Goal: Share content: Share content

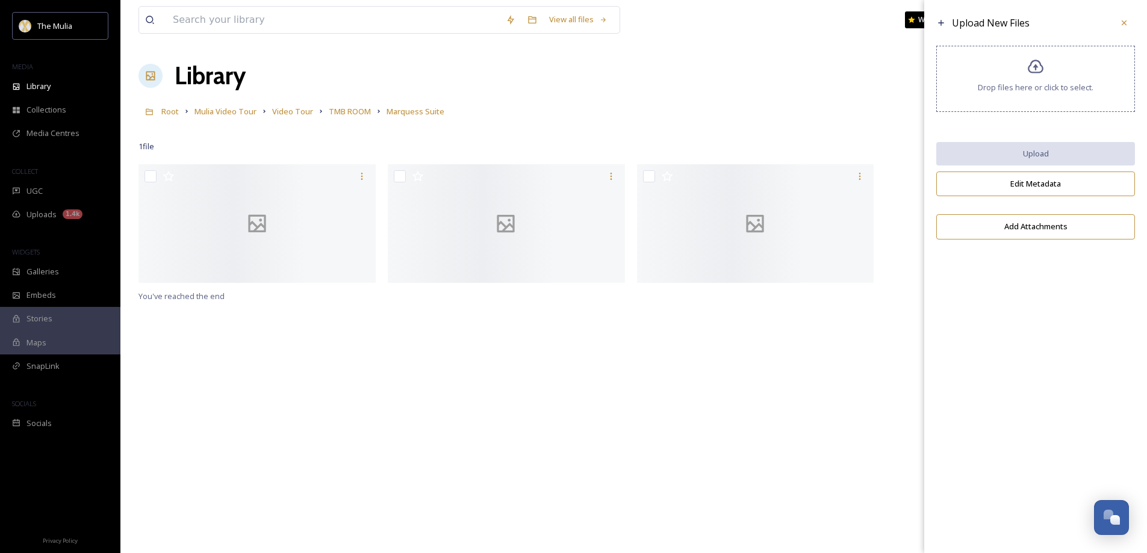
scroll to position [1695, 0]
click at [1123, 23] on icon at bounding box center [1124, 23] width 10 height 10
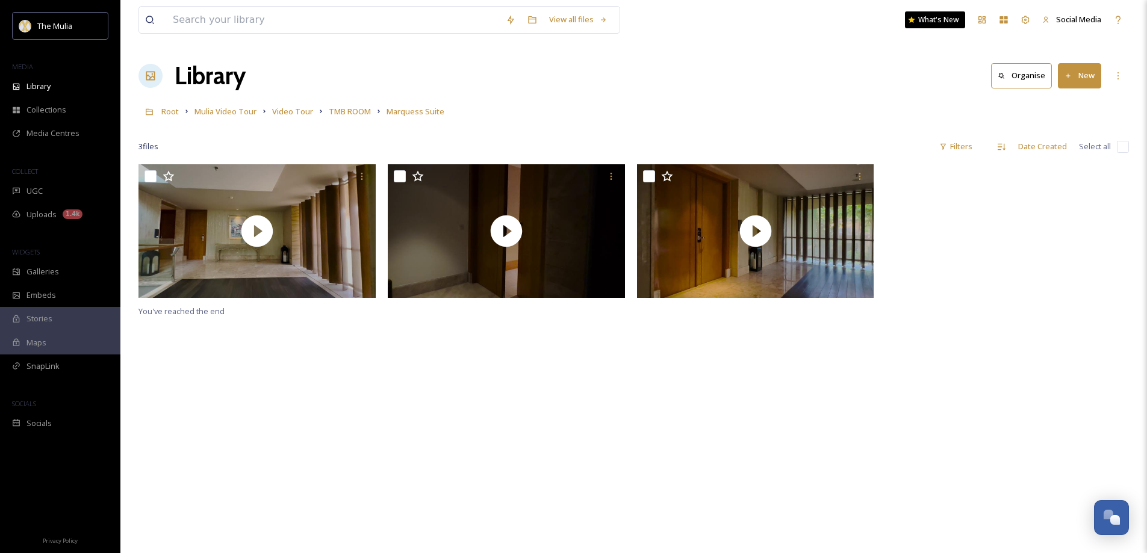
scroll to position [1672, 0]
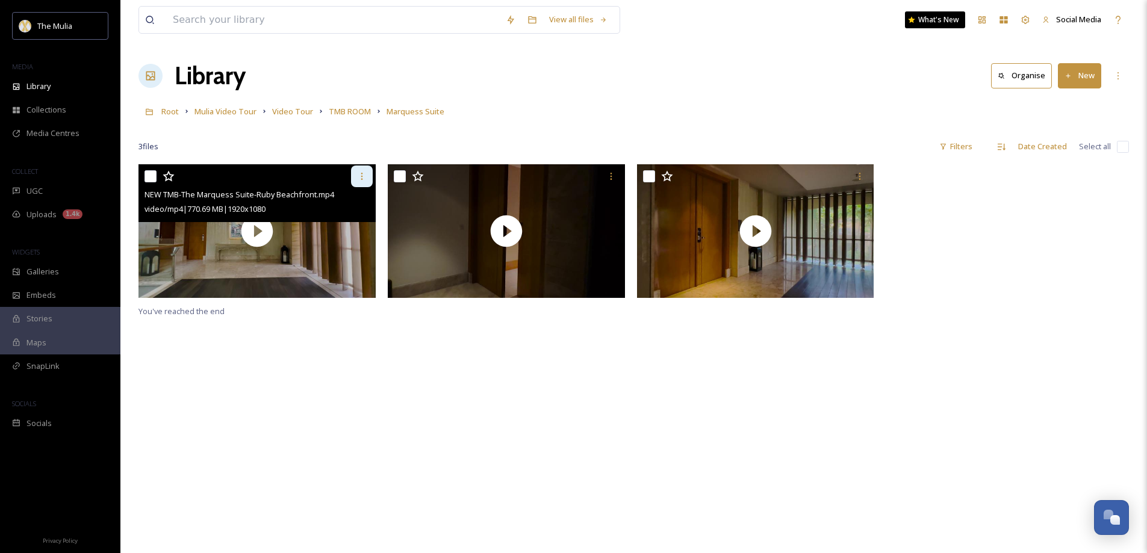
click at [367, 175] on div at bounding box center [362, 177] width 22 height 22
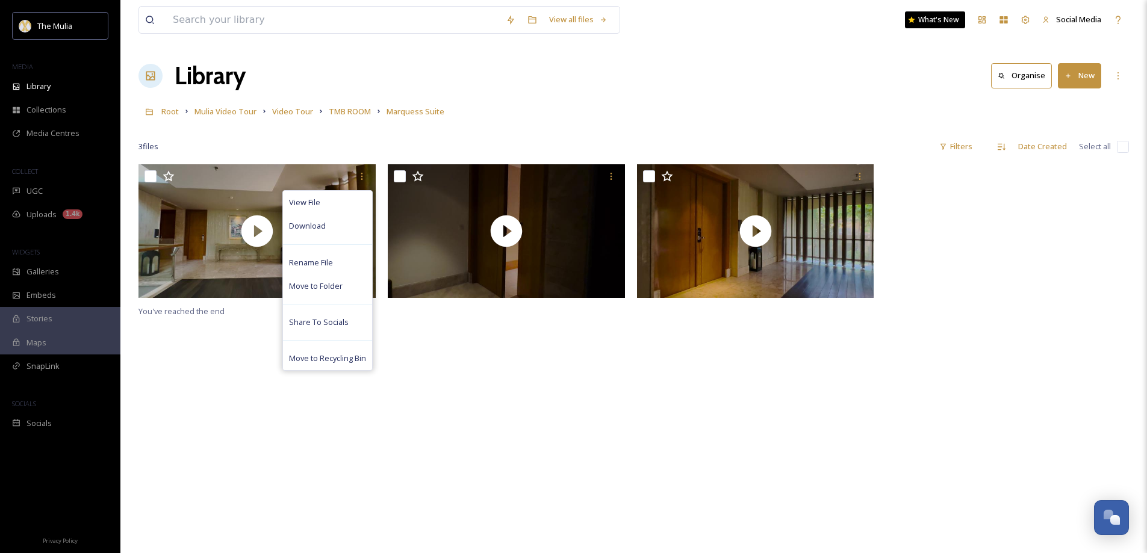
click at [476, 396] on div "View File Download Rename File Move to Folder Share To Socials Move to Recyclin…" at bounding box center [634, 440] width 991 height 553
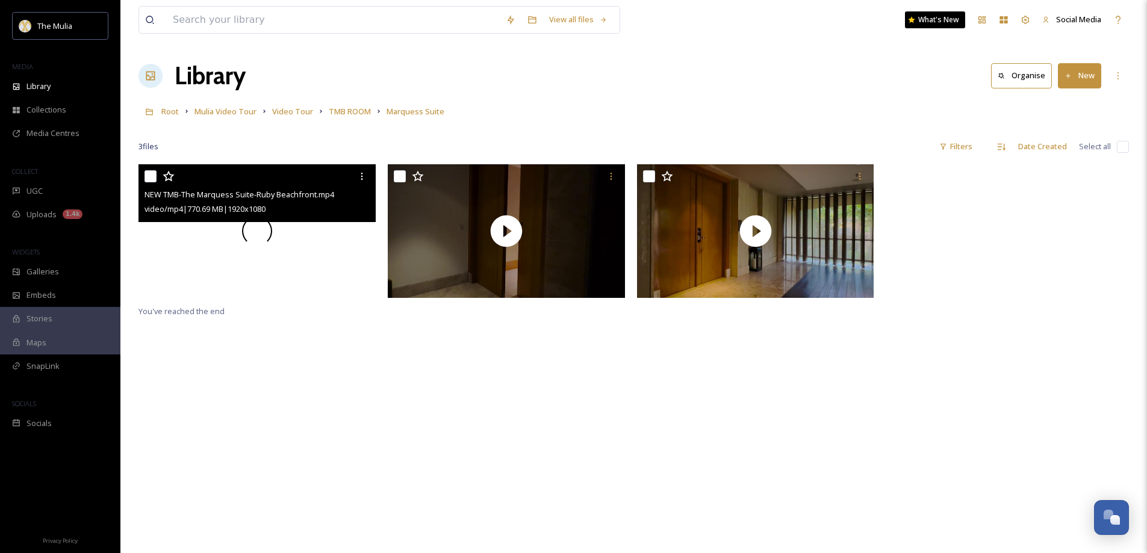
click at [307, 270] on div at bounding box center [257, 231] width 237 height 134
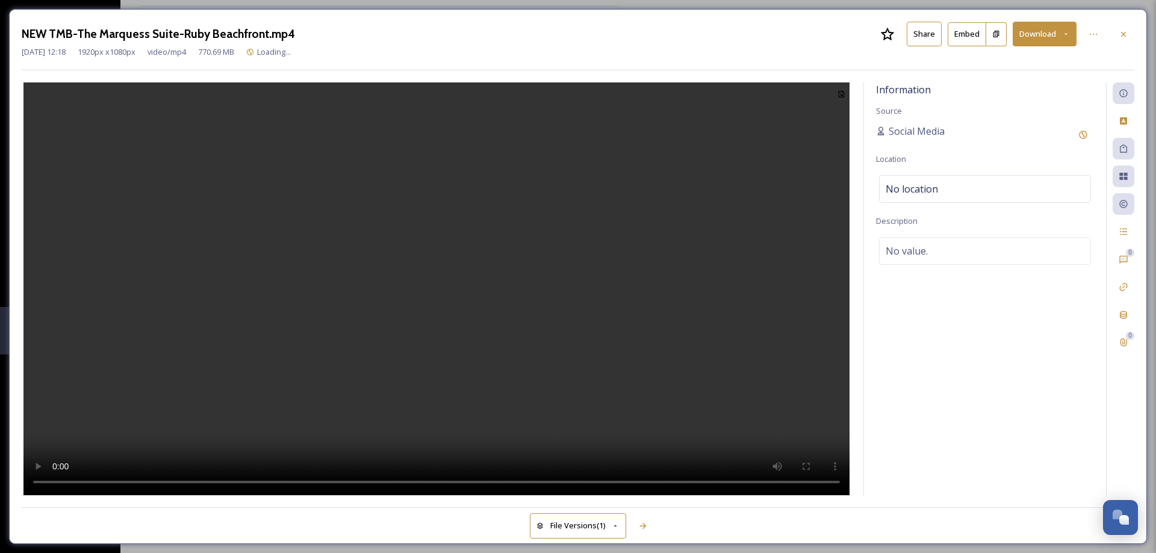
click at [920, 39] on button "Share" at bounding box center [924, 34] width 35 height 25
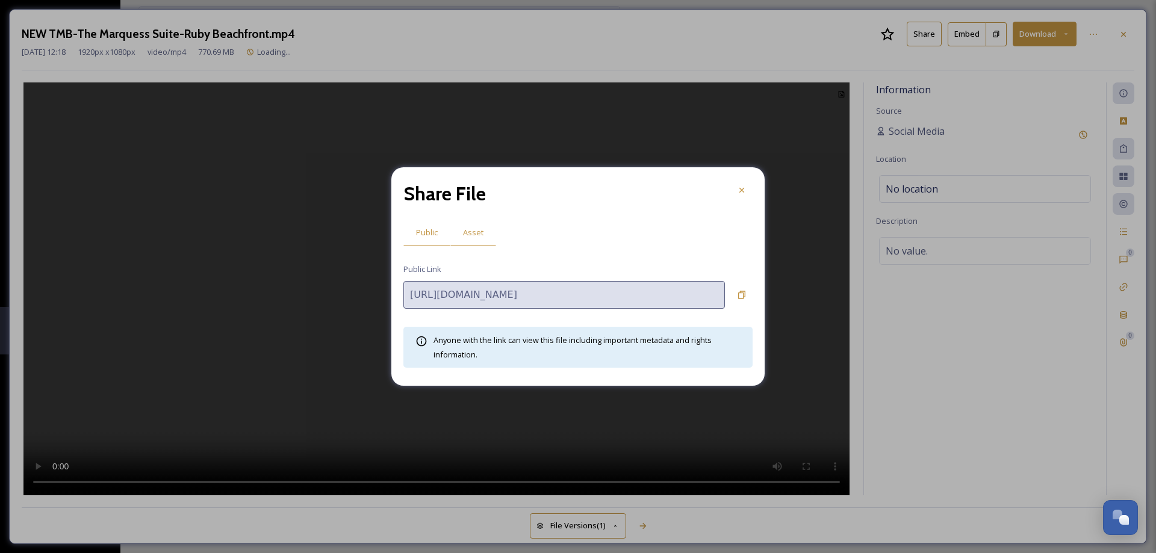
click at [476, 233] on span "Asset" at bounding box center [473, 232] width 20 height 11
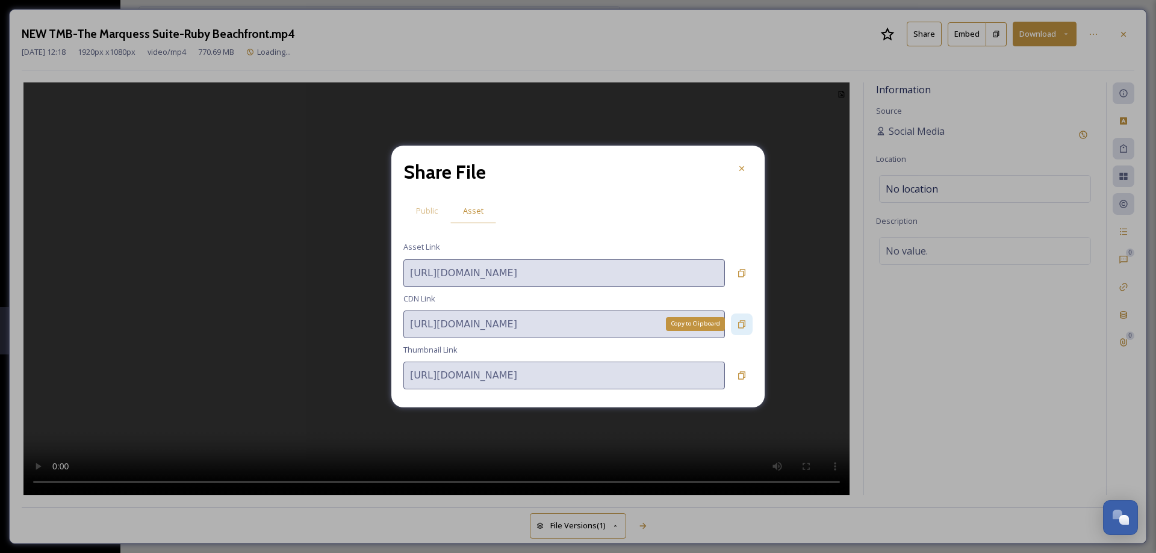
click at [740, 325] on icon at bounding box center [742, 325] width 10 height 10
click at [740, 167] on icon at bounding box center [741, 168] width 5 height 5
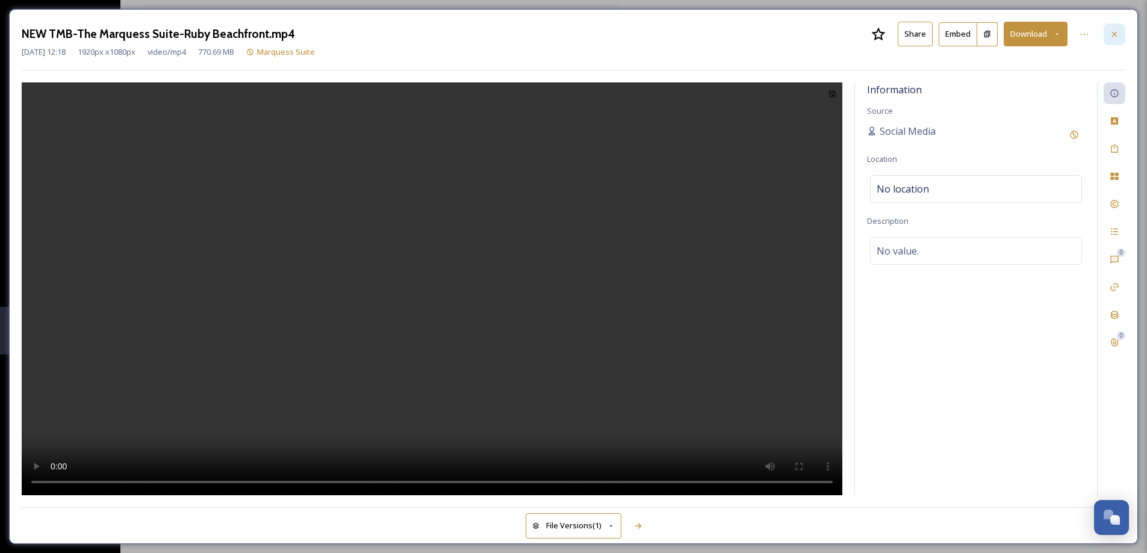
click at [1118, 36] on icon at bounding box center [1115, 35] width 10 height 10
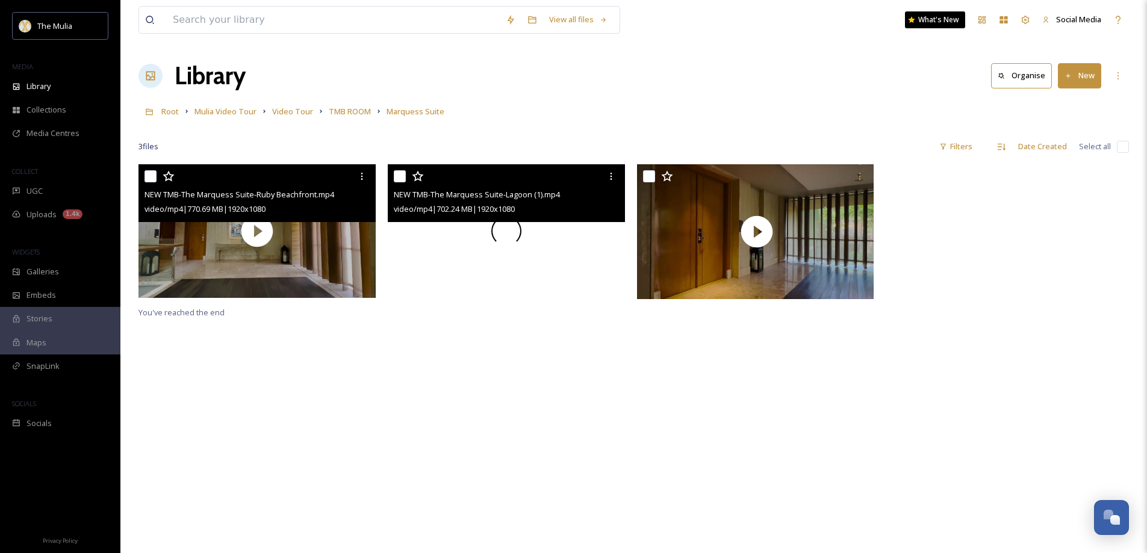
click at [550, 231] on div at bounding box center [506, 231] width 237 height 134
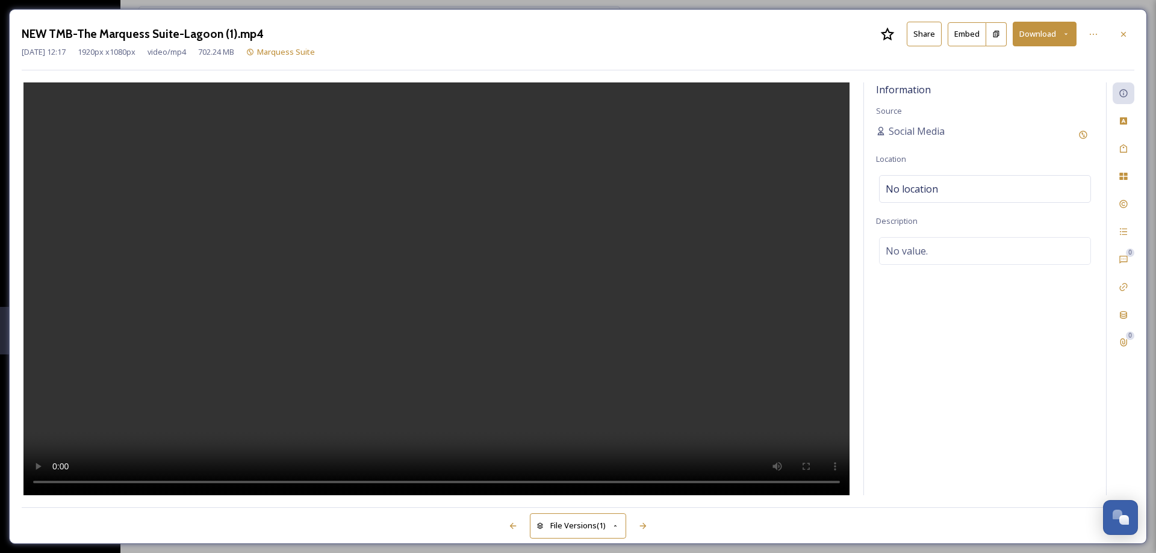
click at [925, 35] on button "Share" at bounding box center [924, 34] width 35 height 25
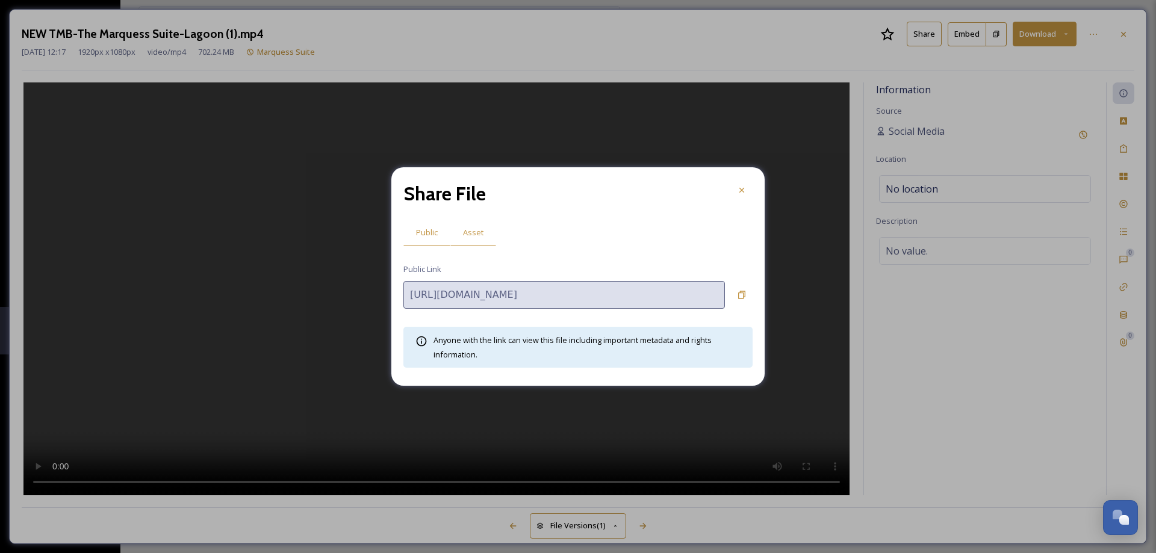
click at [476, 232] on span "Asset" at bounding box center [473, 232] width 20 height 11
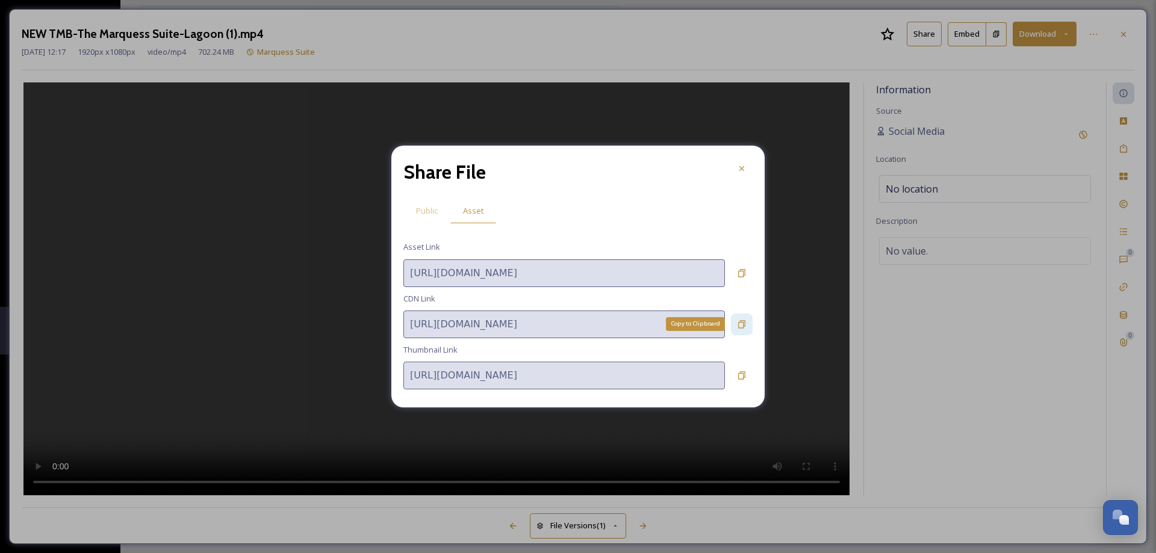
click at [743, 325] on icon at bounding box center [741, 324] width 7 height 8
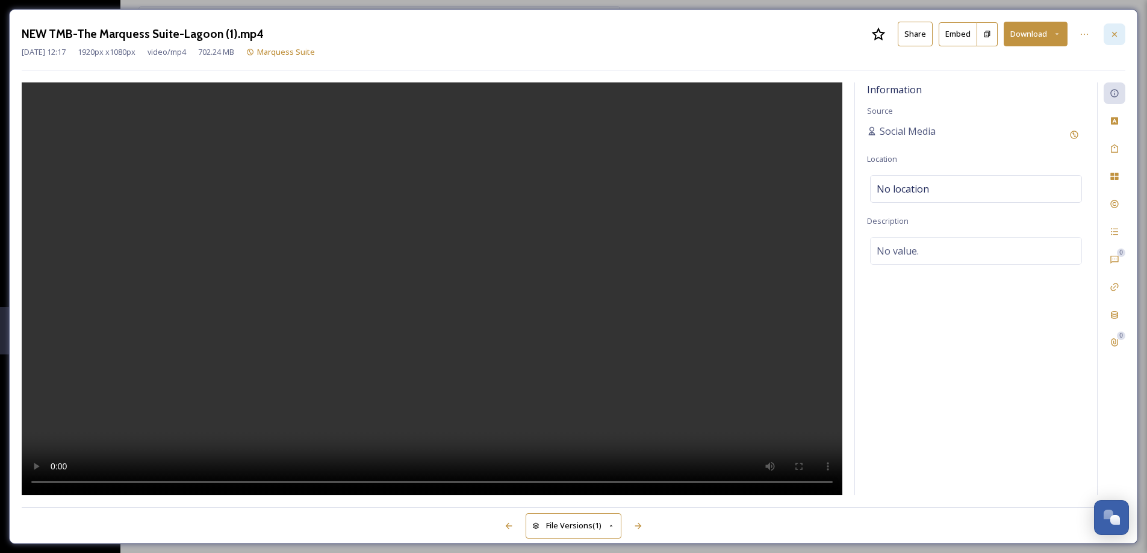
click at [1118, 40] on div at bounding box center [1115, 34] width 22 height 22
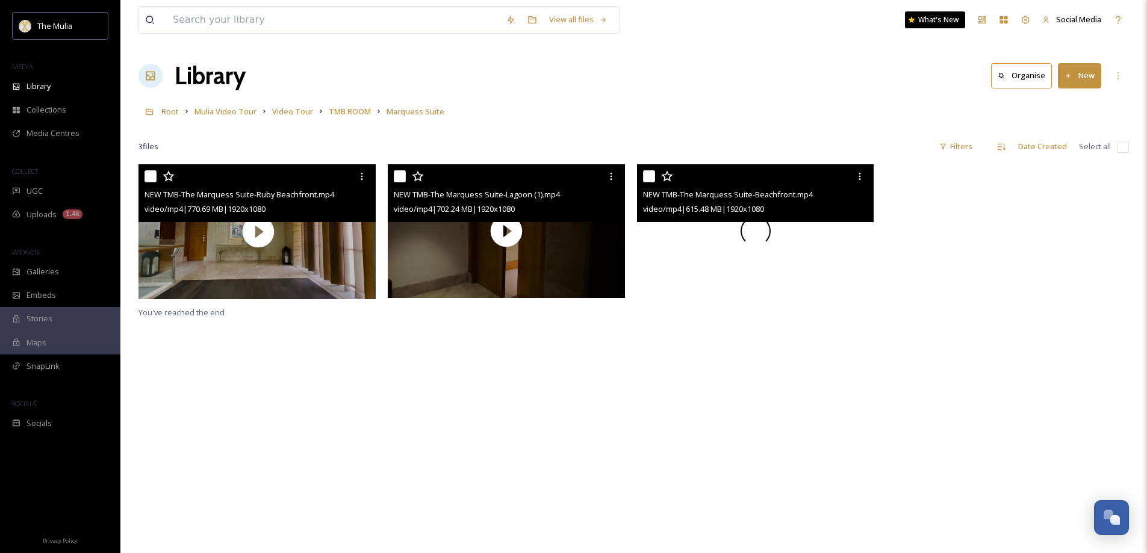
click at [830, 272] on div at bounding box center [755, 231] width 237 height 134
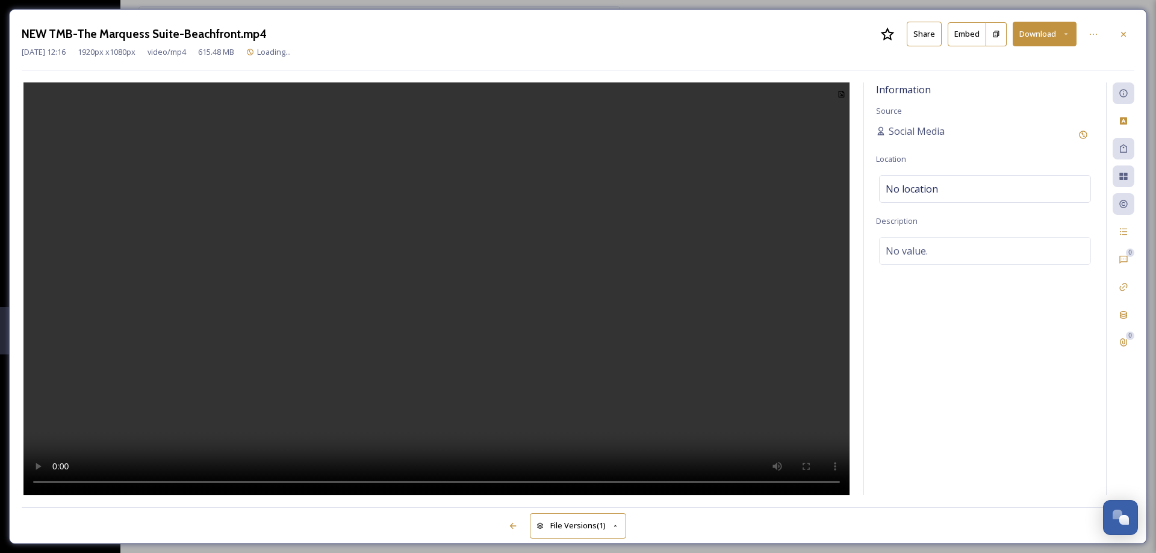
click at [921, 39] on button "Share" at bounding box center [924, 34] width 35 height 25
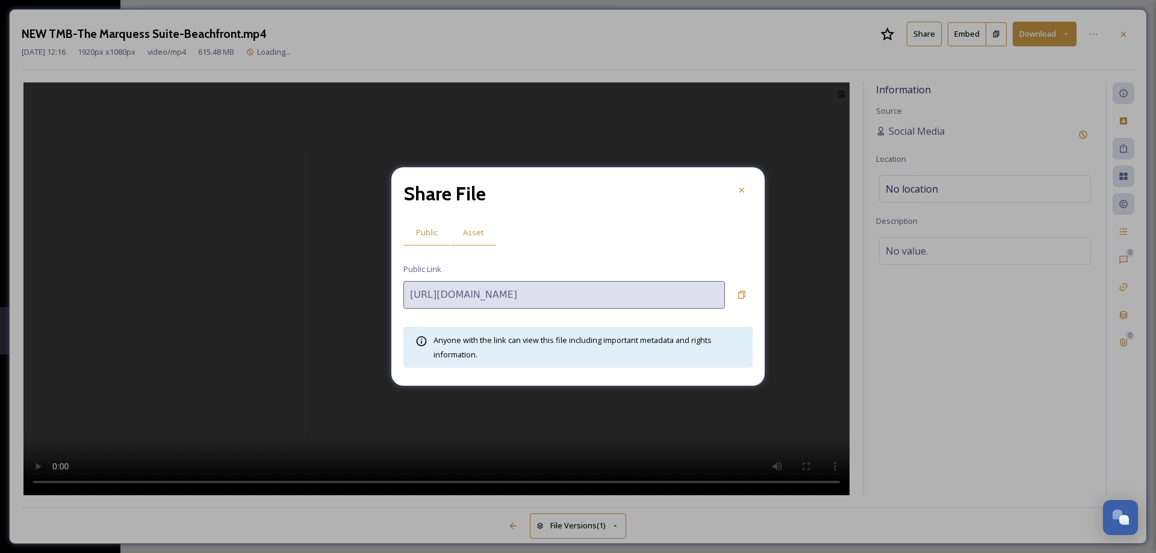
click at [464, 232] on span "Asset" at bounding box center [473, 232] width 20 height 11
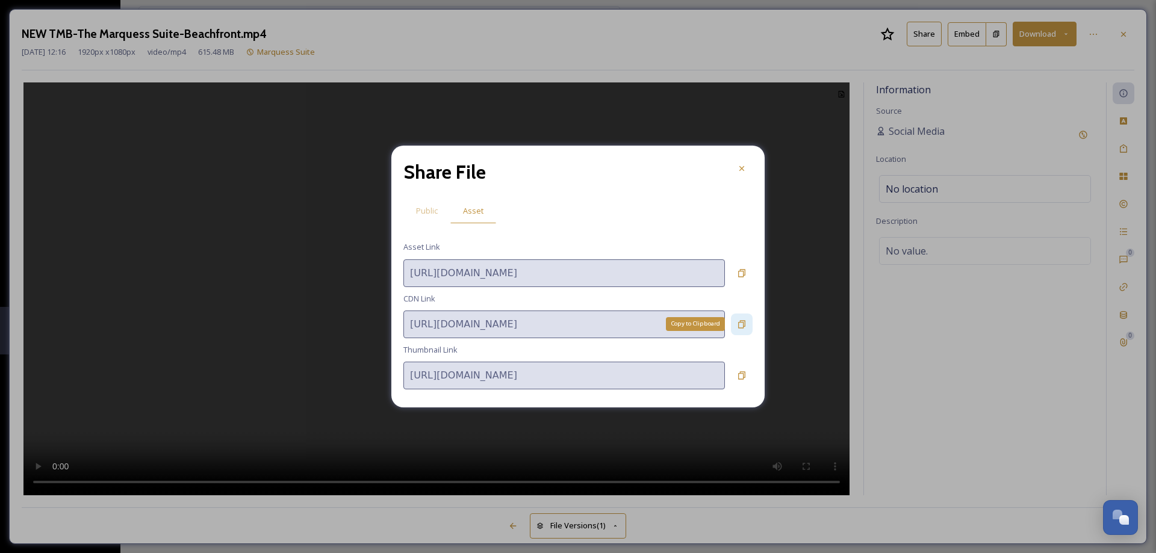
click at [749, 328] on div "Copy to Clipboard" at bounding box center [742, 325] width 22 height 22
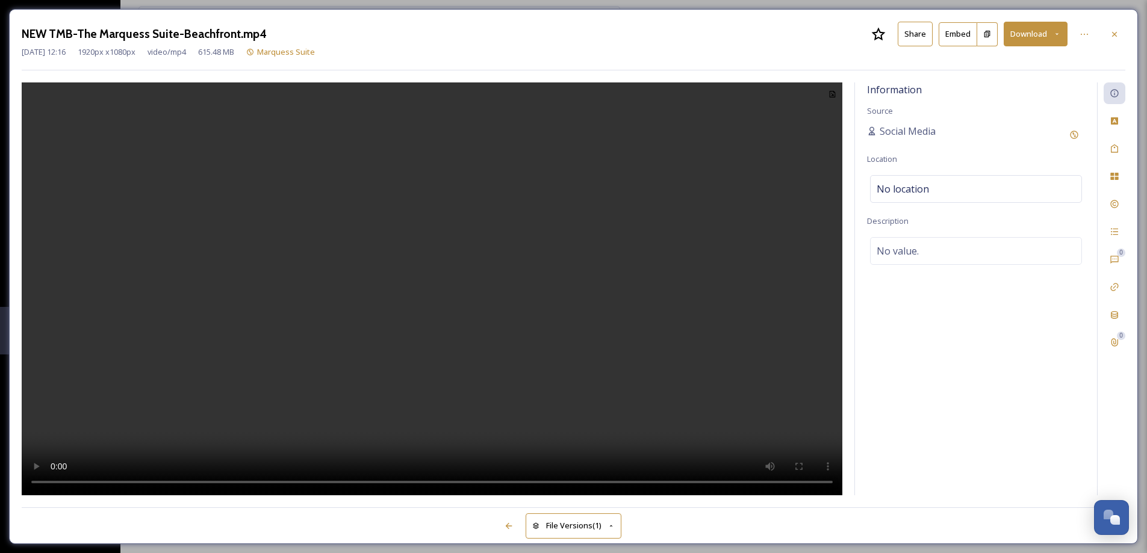
drag, startPoint x: 848, startPoint y: 134, endPoint x: 950, endPoint y: 87, distance: 111.5
click at [1107, 36] on div at bounding box center [1115, 34] width 22 height 22
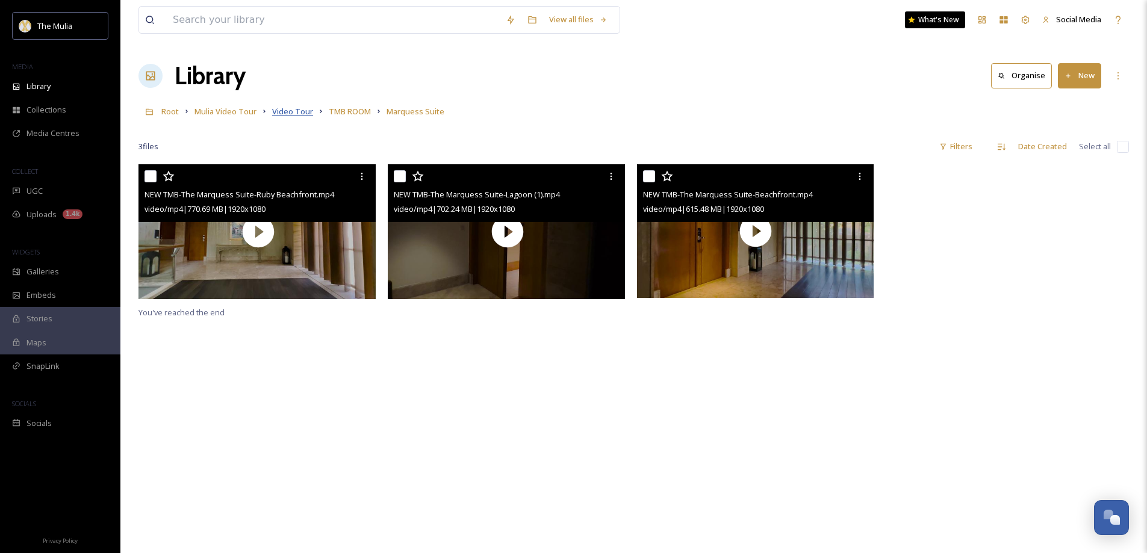
click at [297, 111] on span "Video Tour" at bounding box center [292, 111] width 41 height 11
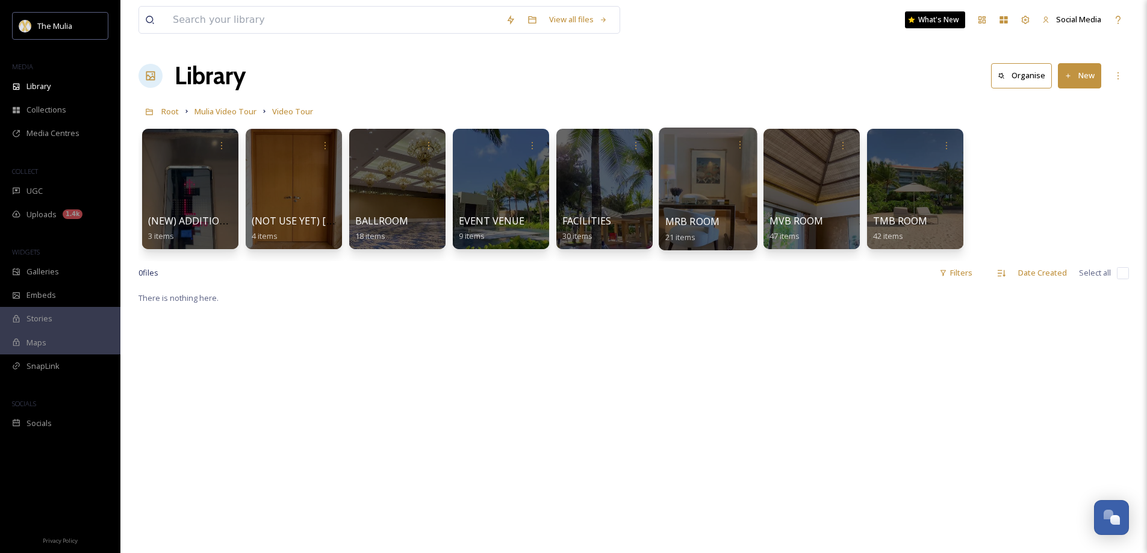
click at [688, 225] on span "MRB ROOM" at bounding box center [692, 221] width 55 height 13
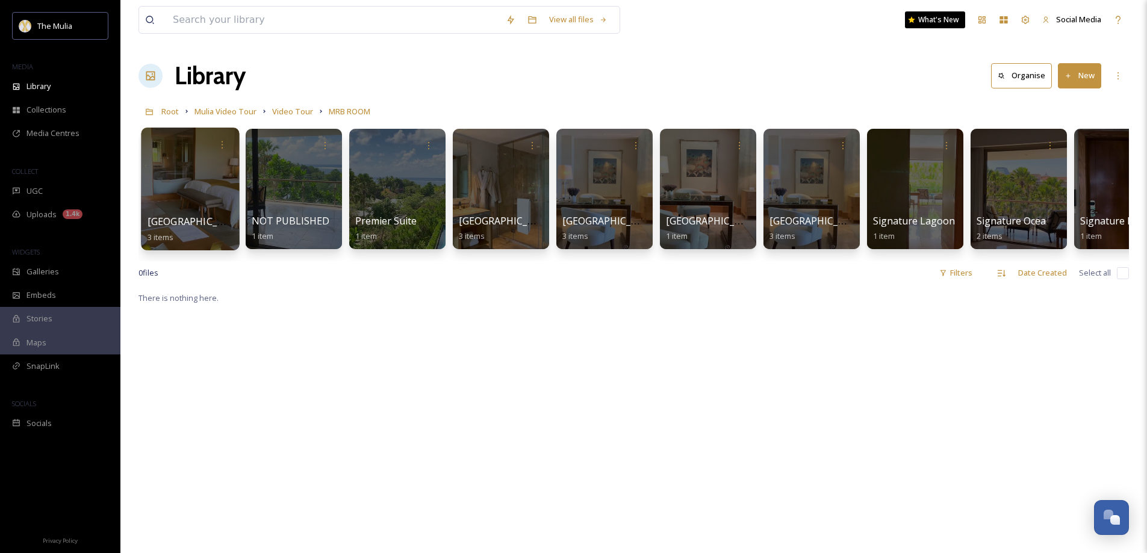
click at [198, 224] on span "[GEOGRAPHIC_DATA]" at bounding box center [197, 221] width 99 height 13
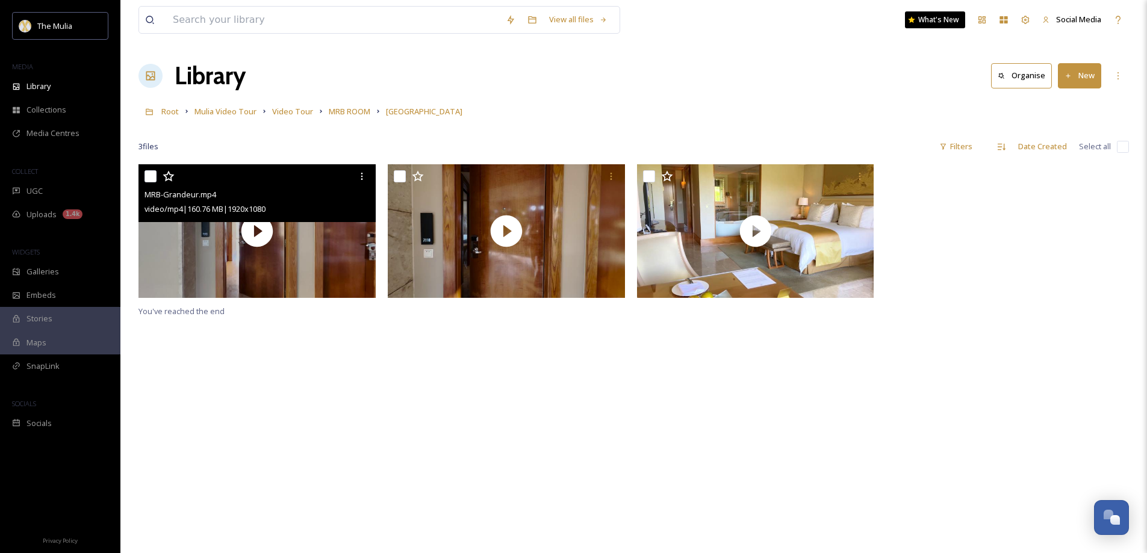
click at [146, 179] on input "checkbox" at bounding box center [151, 176] width 12 height 12
checkbox input "true"
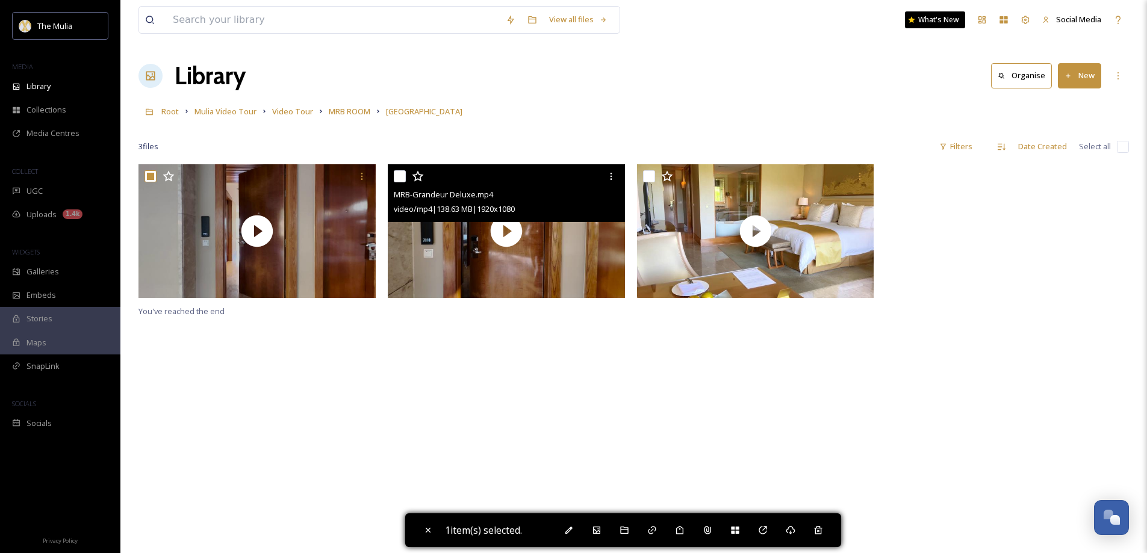
click at [393, 181] on div "MRB-Grandeur Deluxe.mp4 video/mp4 | 138.63 MB | 1920 x 1080" at bounding box center [506, 193] width 237 height 58
click at [403, 180] on input "checkbox" at bounding box center [400, 176] width 12 height 12
checkbox input "true"
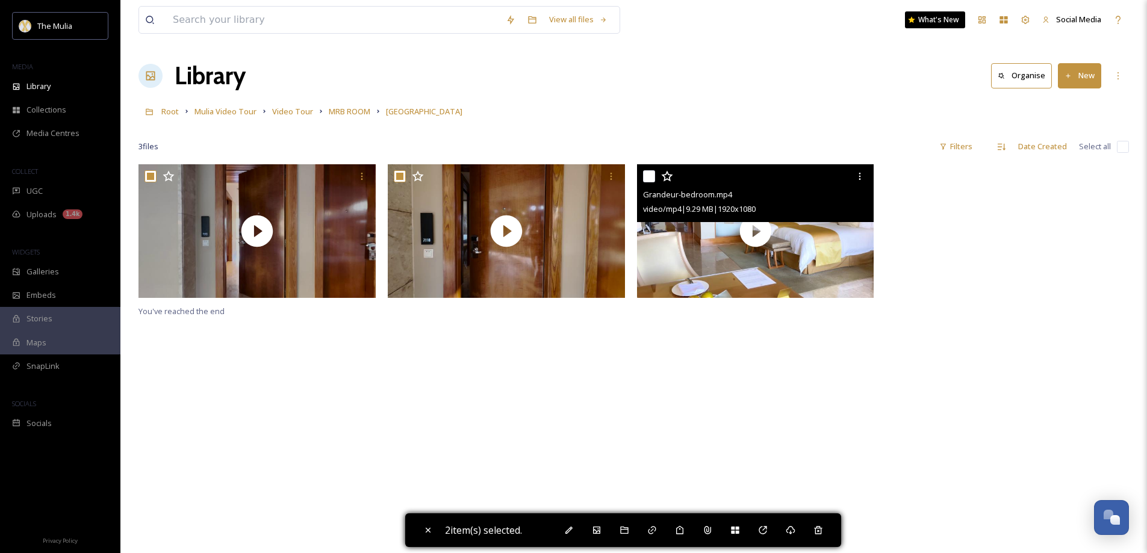
click at [640, 173] on div "Grandeur-bedroom.mp4 video/mp4 | 9.29 MB | 1920 x 1080" at bounding box center [755, 193] width 237 height 58
click at [649, 174] on input "checkbox" at bounding box center [649, 176] width 12 height 12
checkbox input "true"
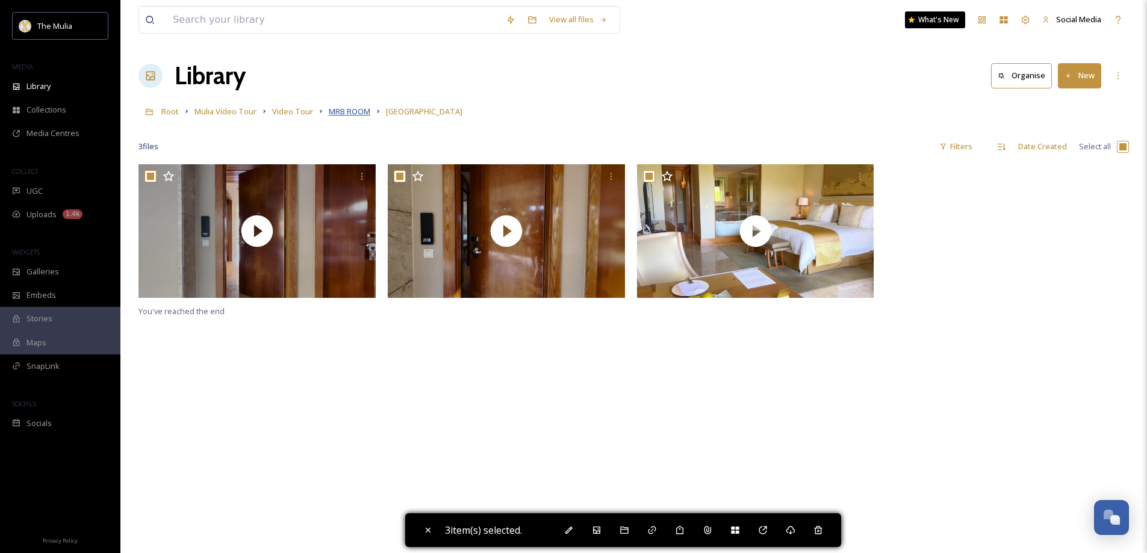
click at [356, 114] on span "MRB ROOM" at bounding box center [350, 111] width 42 height 11
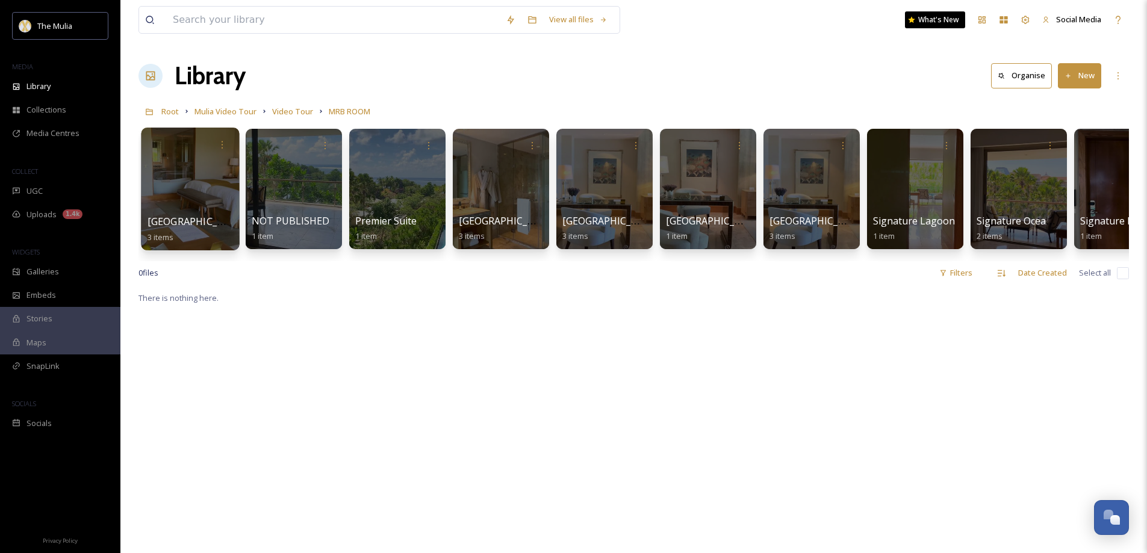
click at [189, 228] on span "[GEOGRAPHIC_DATA]" at bounding box center [197, 221] width 99 height 13
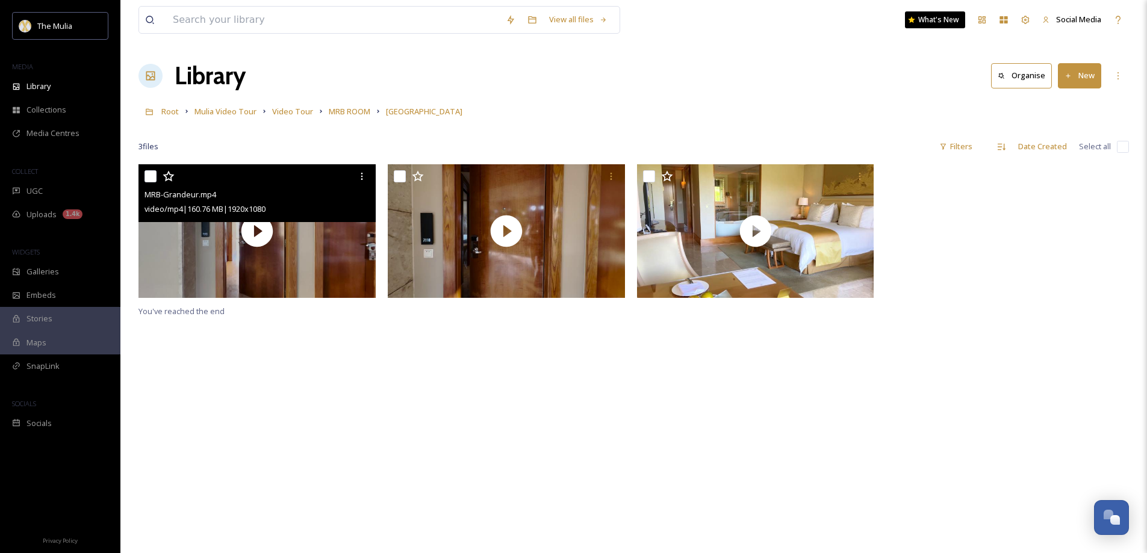
click at [145, 176] on input "checkbox" at bounding box center [151, 176] width 12 height 12
checkbox input "true"
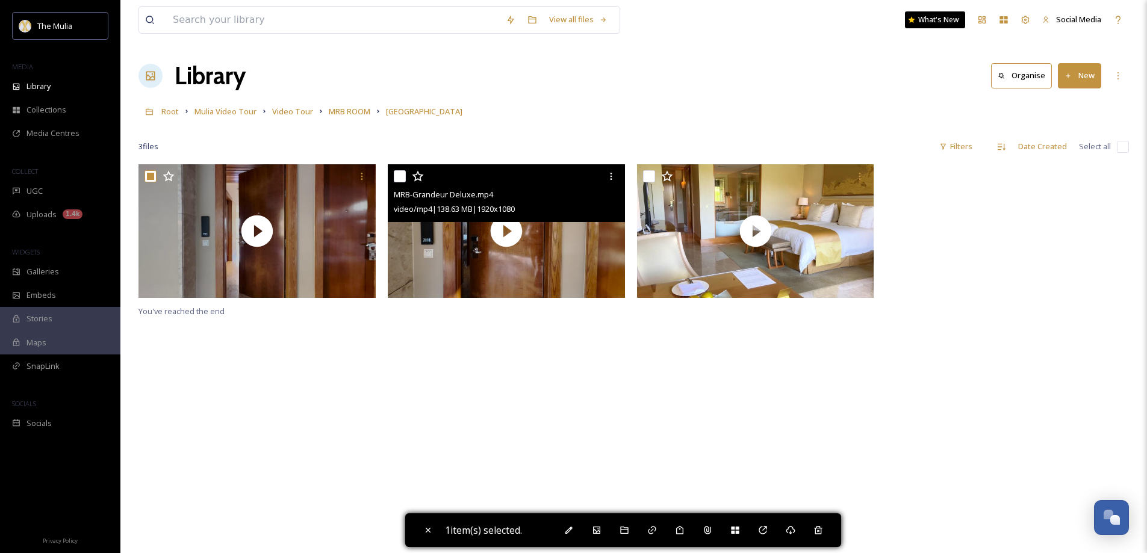
click at [400, 179] on input "checkbox" at bounding box center [400, 176] width 12 height 12
checkbox input "true"
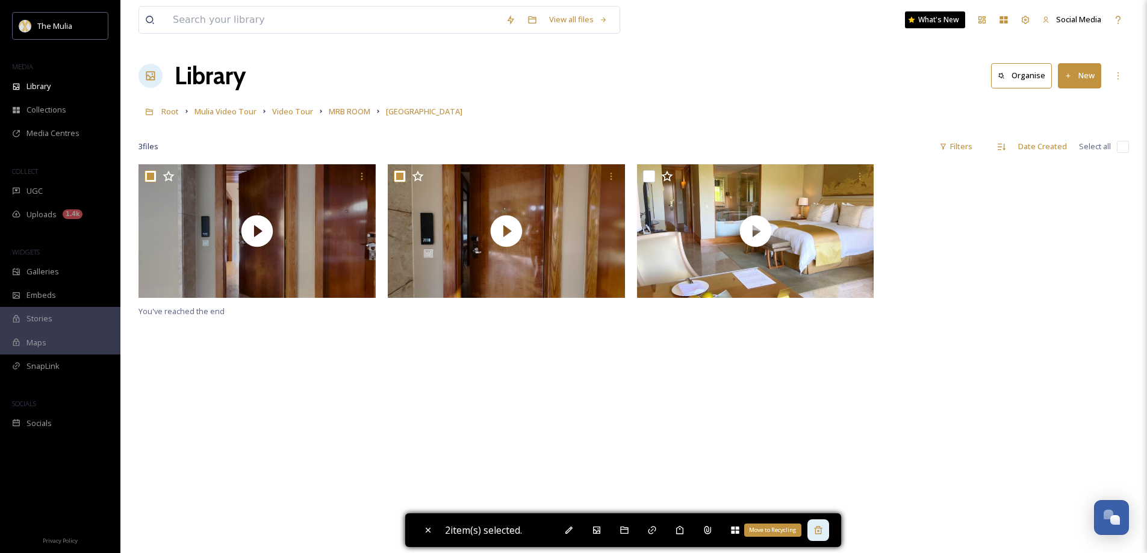
click at [820, 532] on icon at bounding box center [819, 531] width 10 height 10
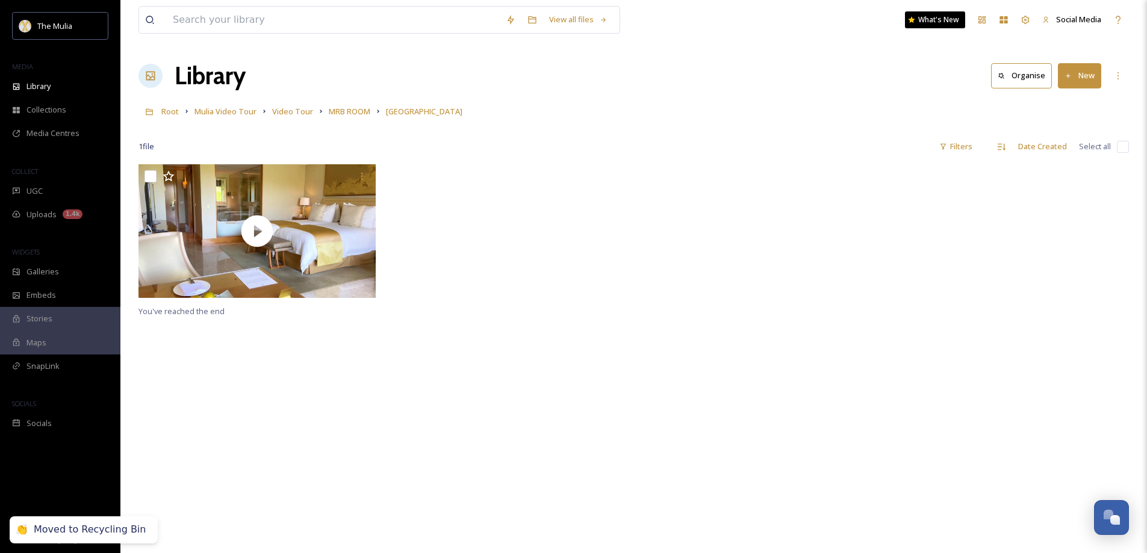
click at [1089, 74] on button "New" at bounding box center [1079, 75] width 43 height 25
click at [1068, 105] on span "File Upload" at bounding box center [1074, 103] width 40 height 11
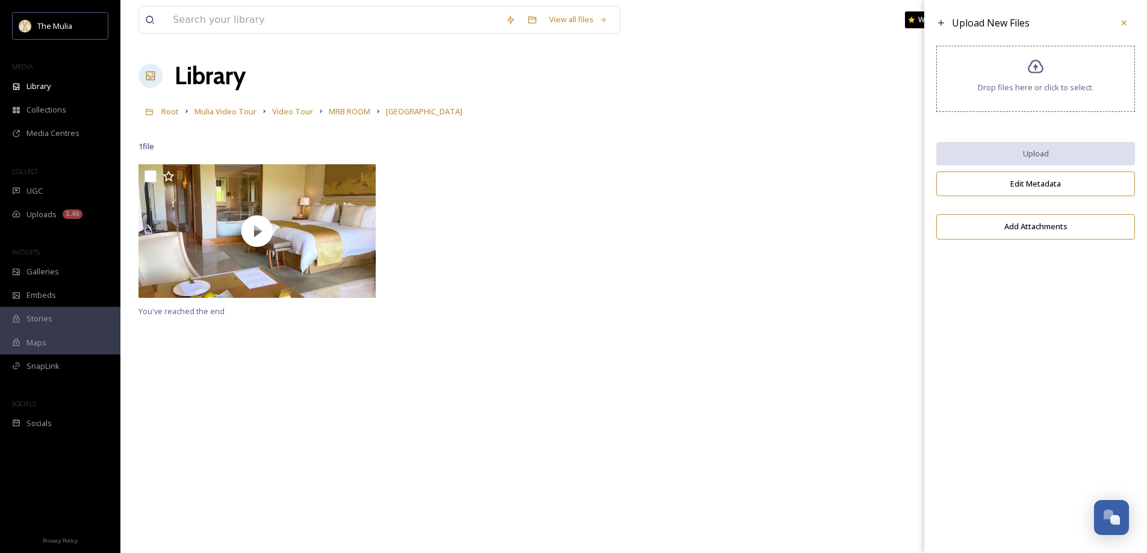
click at [1054, 88] on span "Drop files here or click to select." at bounding box center [1036, 87] width 116 height 11
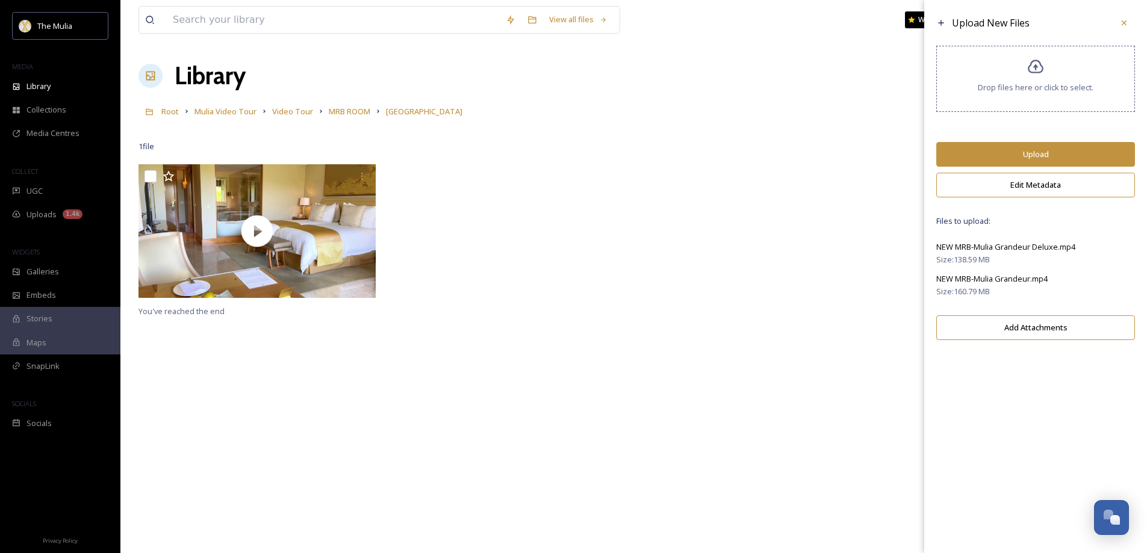
click at [1023, 151] on button "Upload" at bounding box center [1035, 154] width 199 height 25
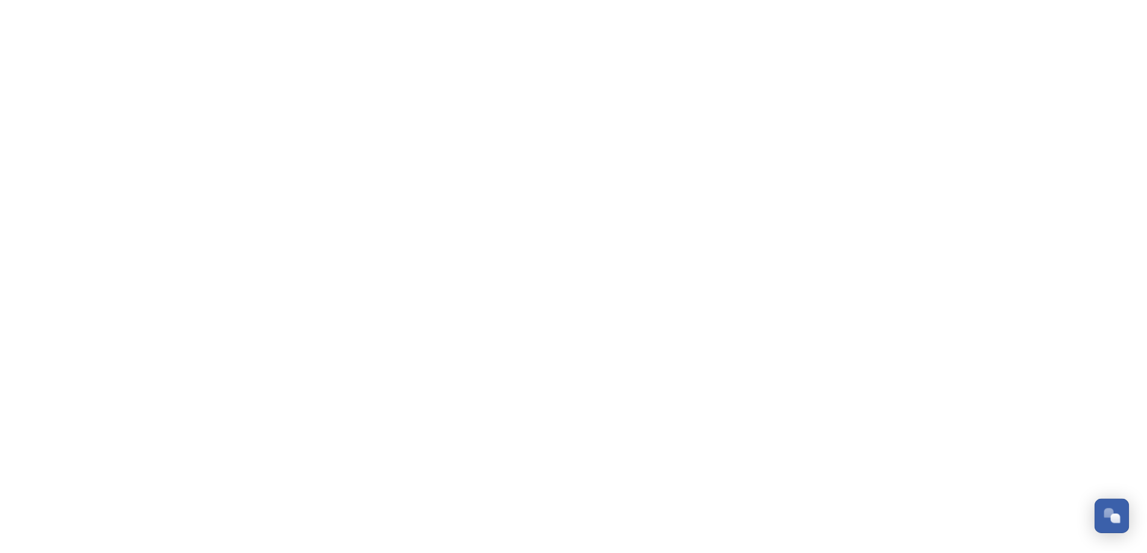
scroll to position [1730, 0]
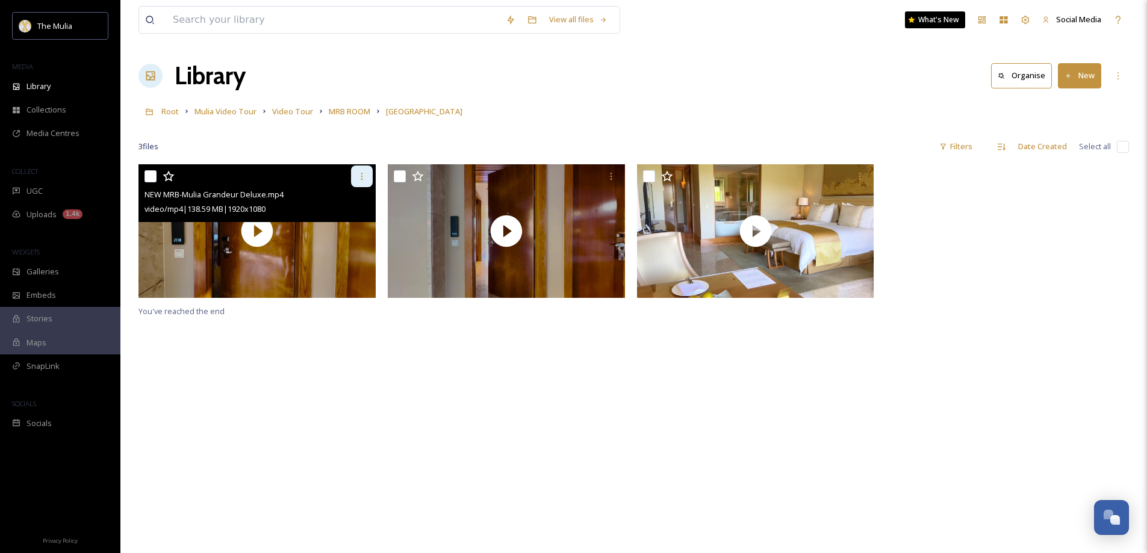
click at [359, 175] on icon at bounding box center [362, 177] width 10 height 10
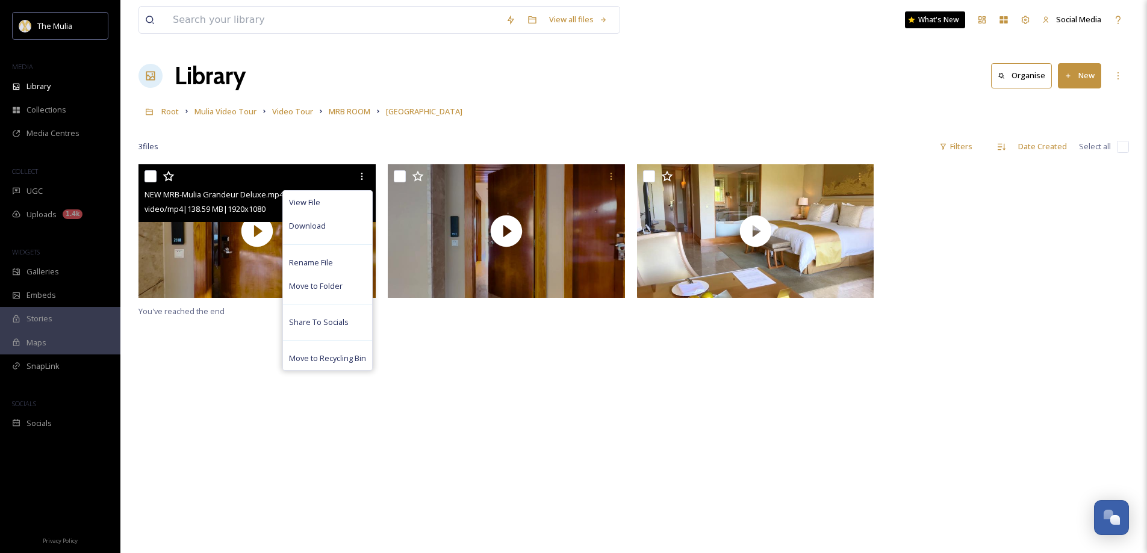
click at [240, 180] on div "View File Download Rename File Move to Folder Share To Socials Move to Recyclin…" at bounding box center [259, 177] width 228 height 22
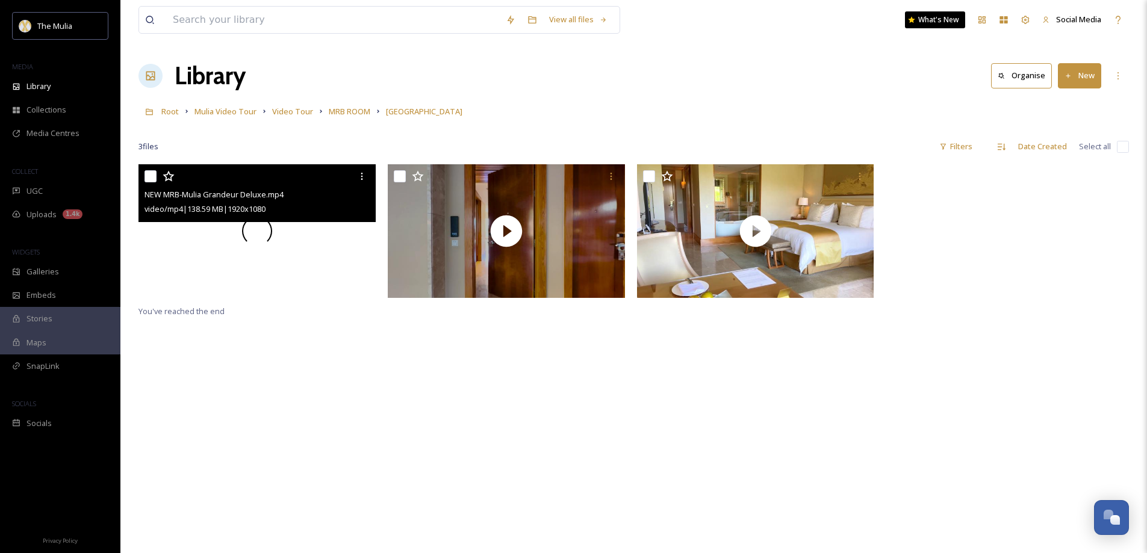
click at [311, 225] on div at bounding box center [257, 231] width 237 height 134
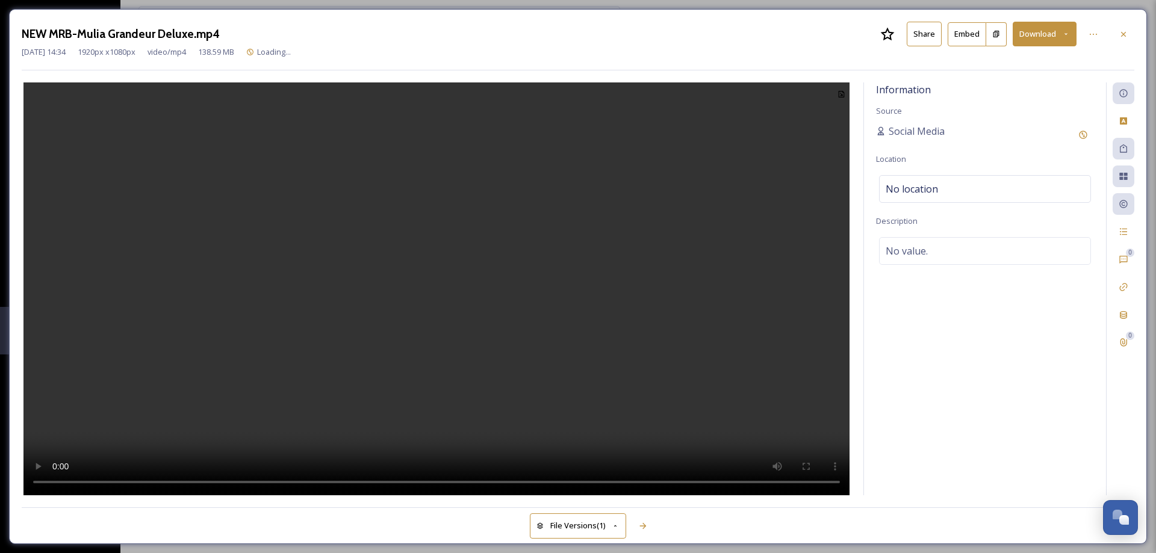
click at [920, 33] on button "Share" at bounding box center [924, 34] width 35 height 25
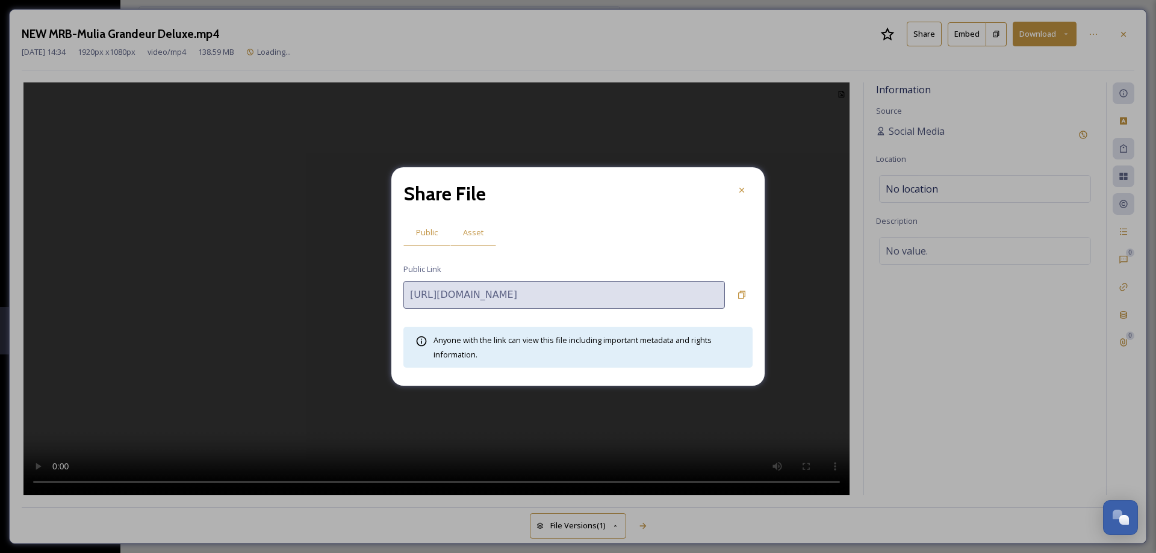
click at [466, 234] on span "Asset" at bounding box center [473, 232] width 20 height 11
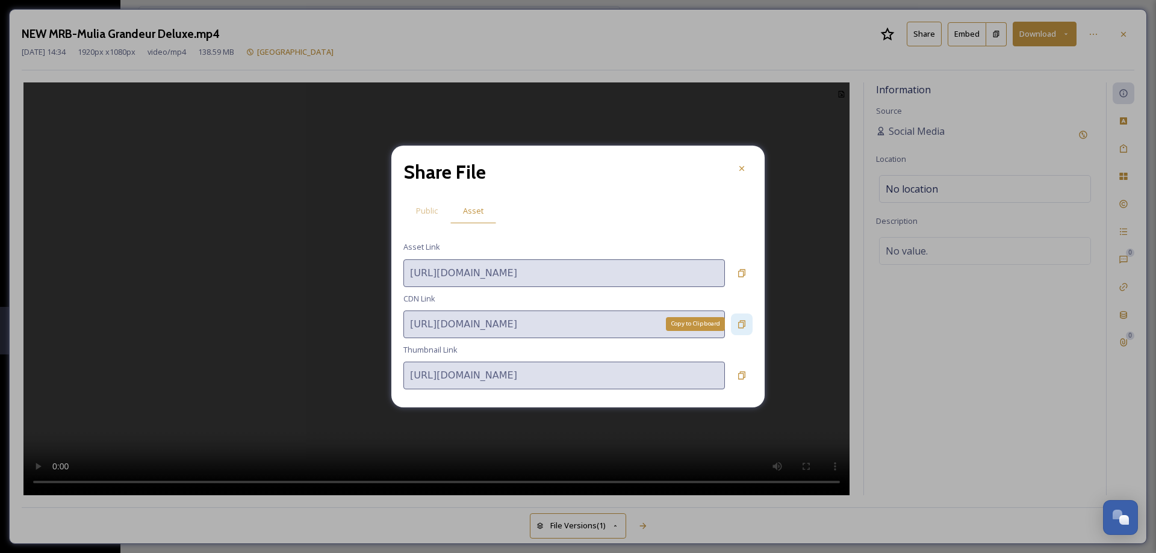
click at [741, 322] on icon at bounding box center [741, 324] width 7 height 8
click at [748, 167] on div at bounding box center [742, 169] width 22 height 22
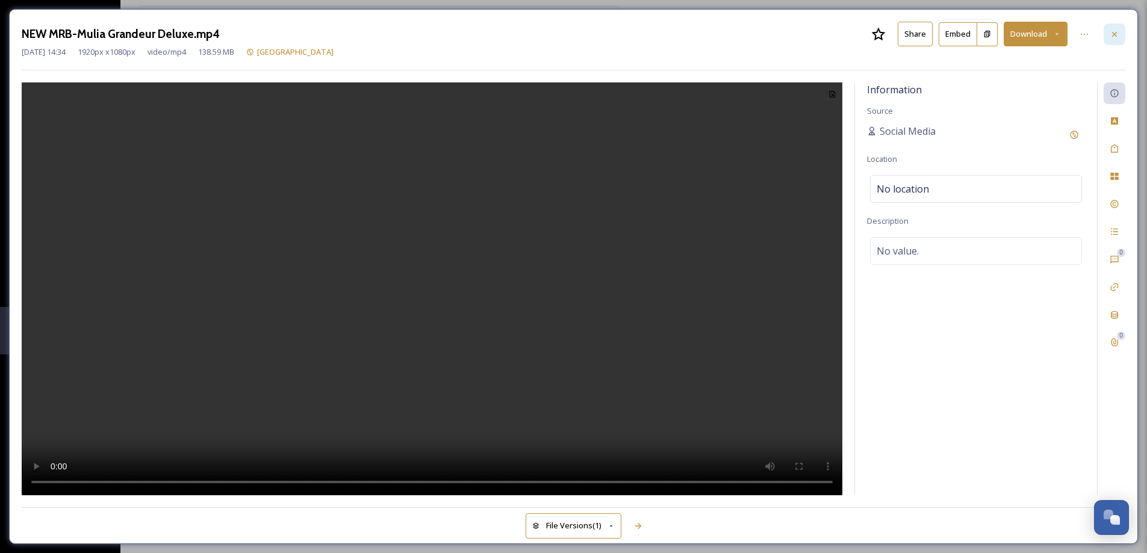
click at [1117, 34] on icon at bounding box center [1115, 35] width 10 height 10
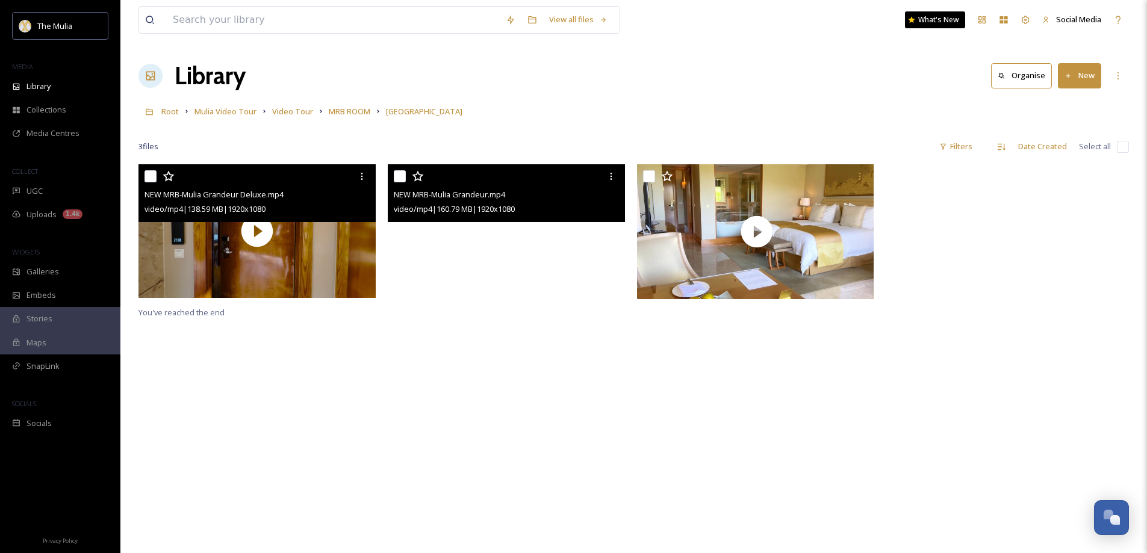
click at [564, 250] on video "NEW MRB-Mulia Grandeur.mp4" at bounding box center [506, 231] width 237 height 134
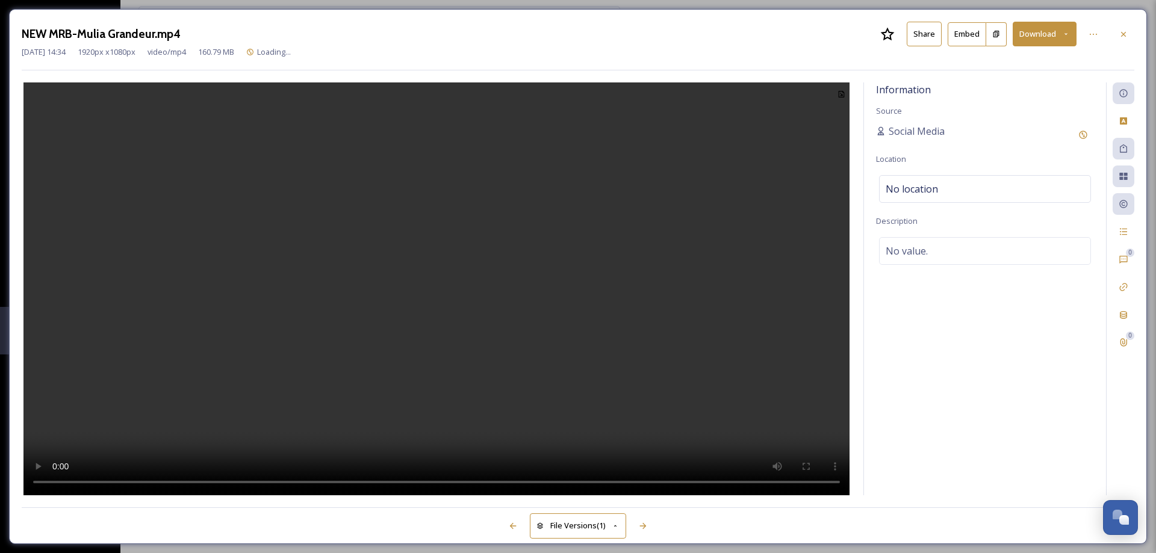
click at [926, 31] on button "Share" at bounding box center [924, 34] width 35 height 25
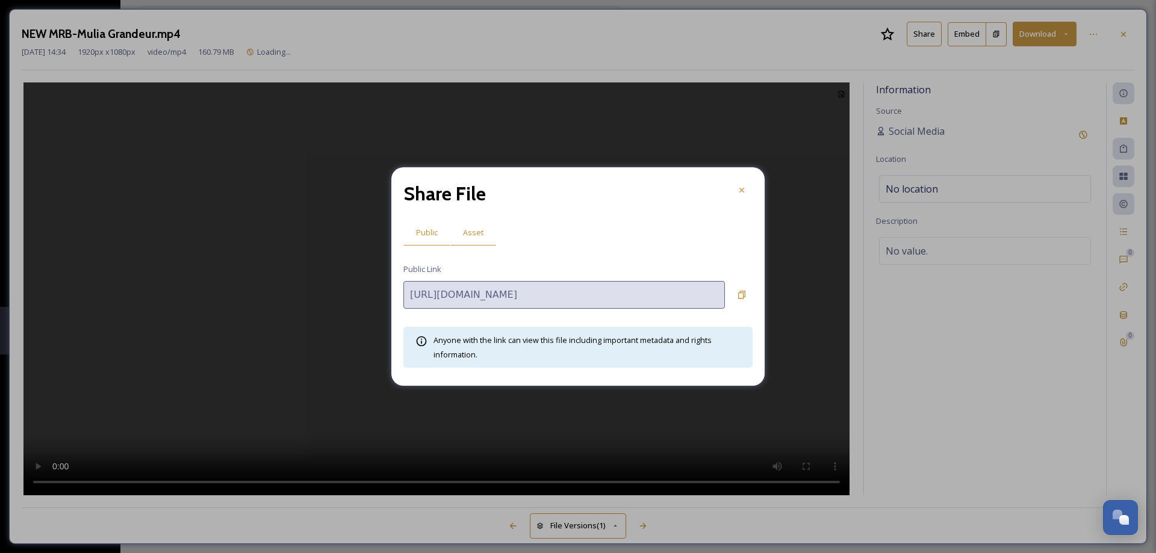
click at [474, 229] on span "Asset" at bounding box center [473, 232] width 20 height 11
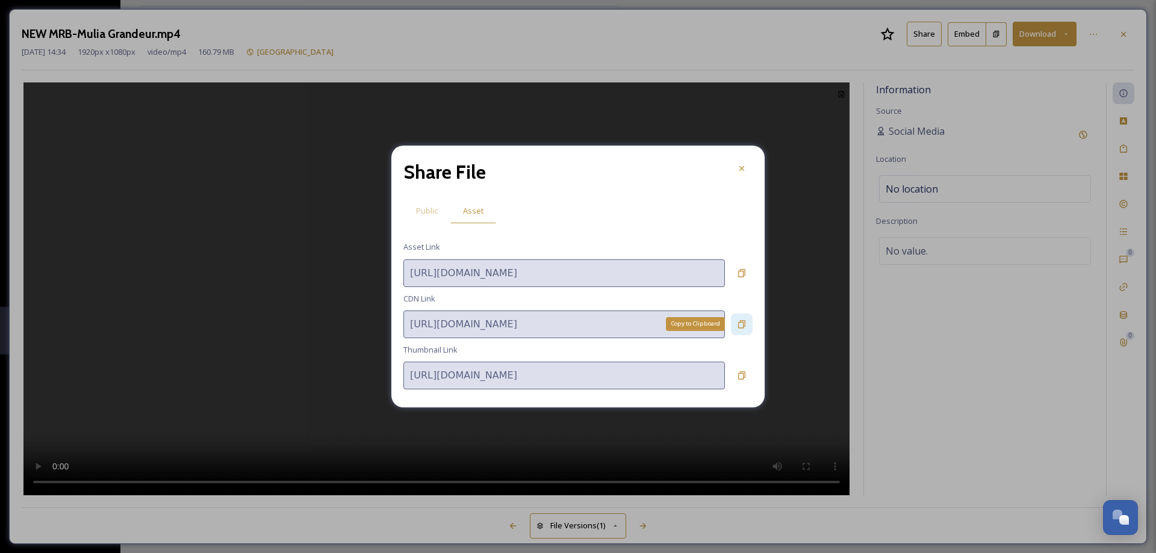
click at [743, 325] on icon at bounding box center [741, 324] width 7 height 8
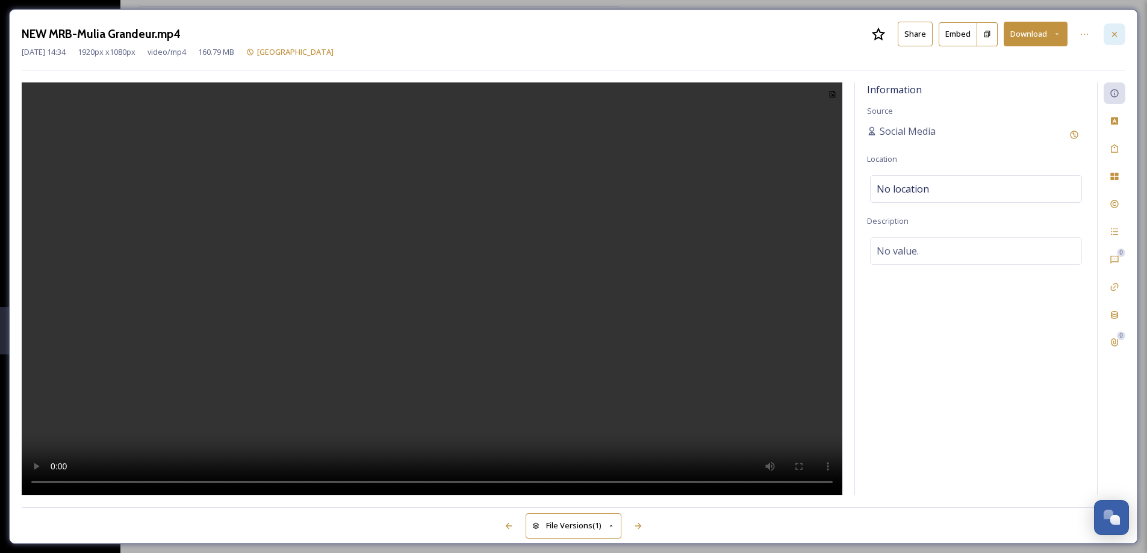
click at [1117, 34] on icon at bounding box center [1115, 35] width 10 height 10
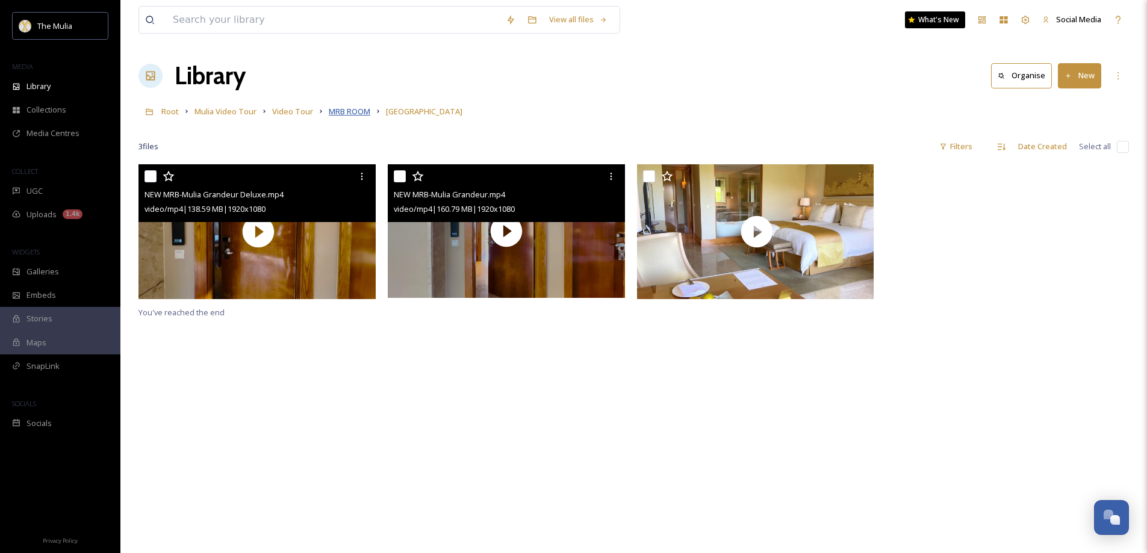
click at [360, 115] on span "MRB ROOM" at bounding box center [350, 111] width 42 height 11
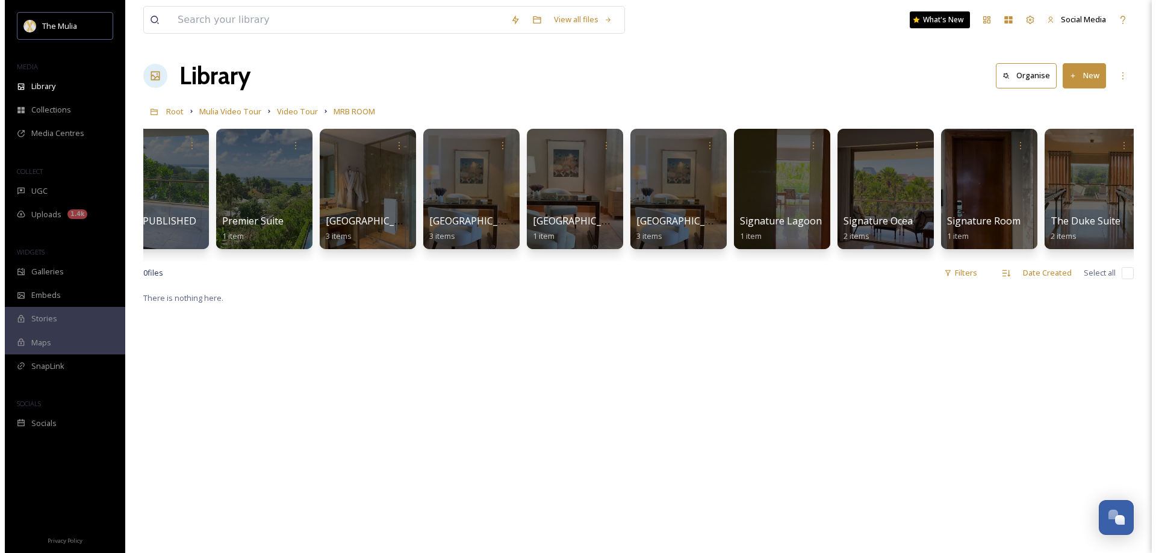
scroll to position [0, 149]
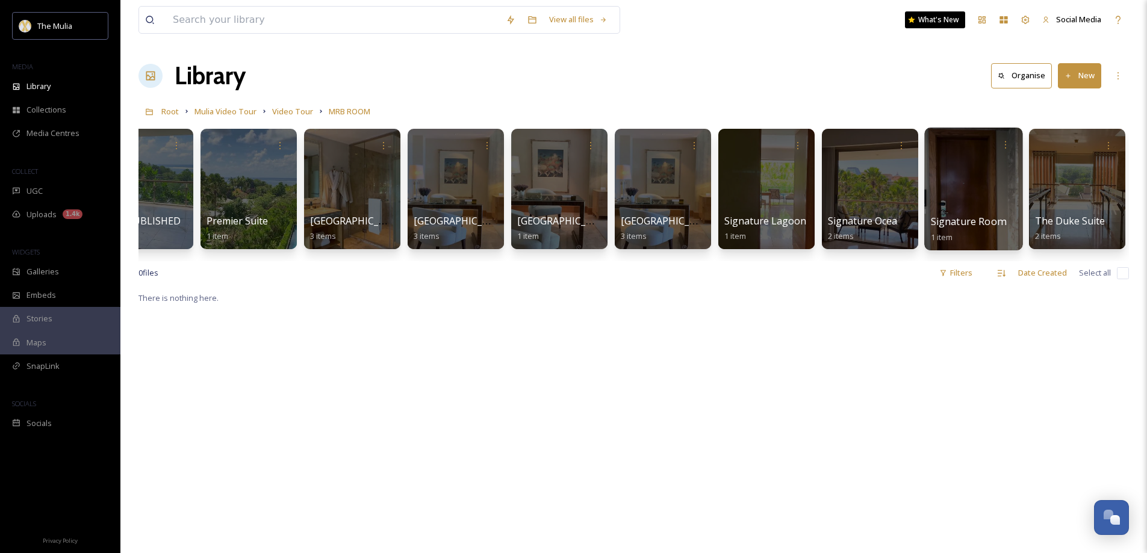
click at [956, 226] on span "Signature Room" at bounding box center [968, 221] width 75 height 13
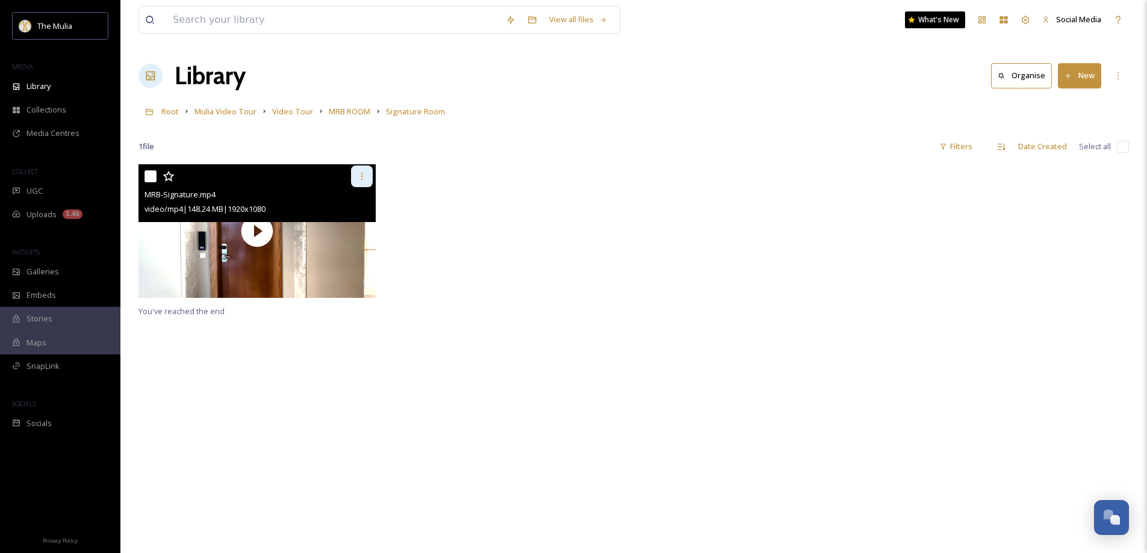
click at [366, 176] on icon at bounding box center [362, 177] width 10 height 10
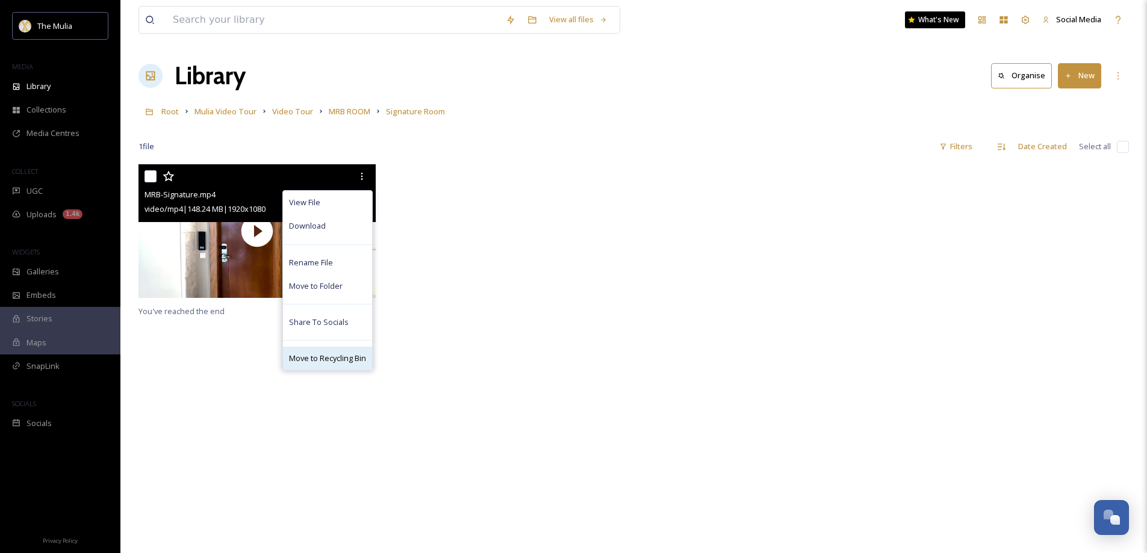
click at [355, 352] on div "Move to Recycling Bin" at bounding box center [327, 358] width 89 height 23
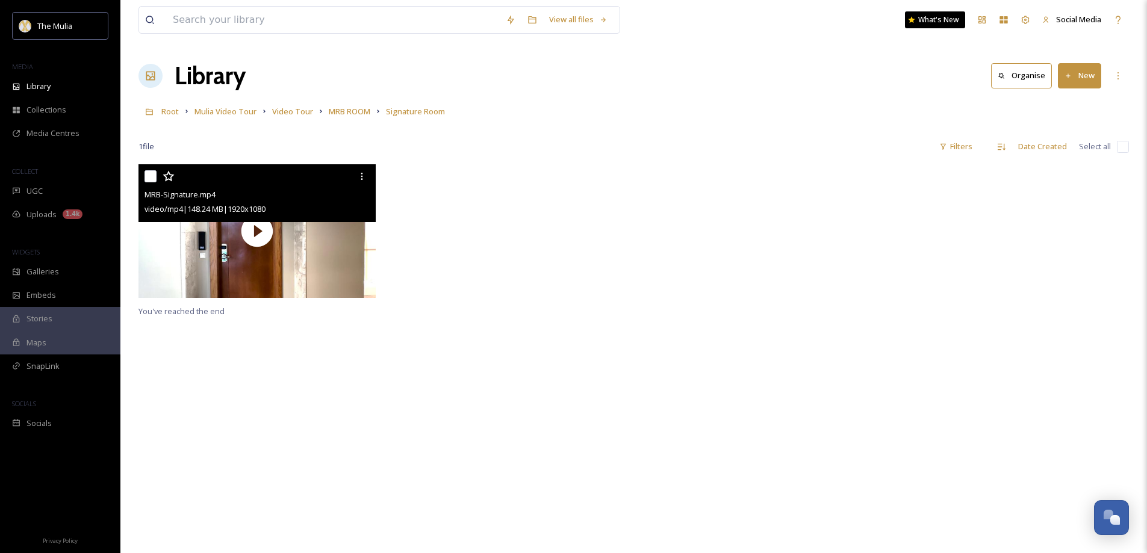
click at [152, 179] on input "checkbox" at bounding box center [151, 176] width 12 height 12
checkbox input "true"
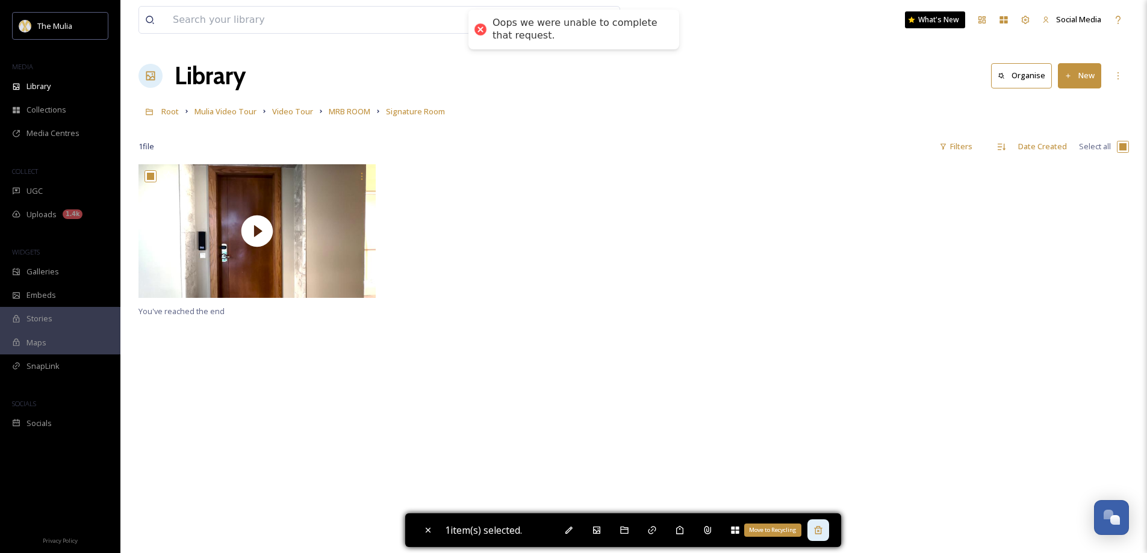
click at [820, 528] on icon at bounding box center [819, 531] width 10 height 10
checkbox input "false"
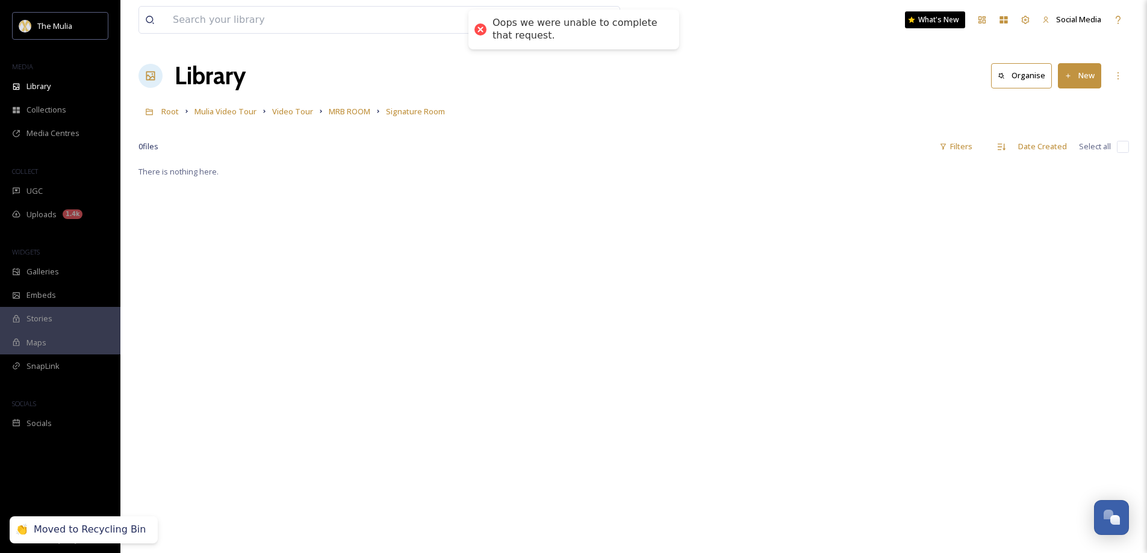
click at [1069, 76] on icon at bounding box center [1068, 75] width 4 height 4
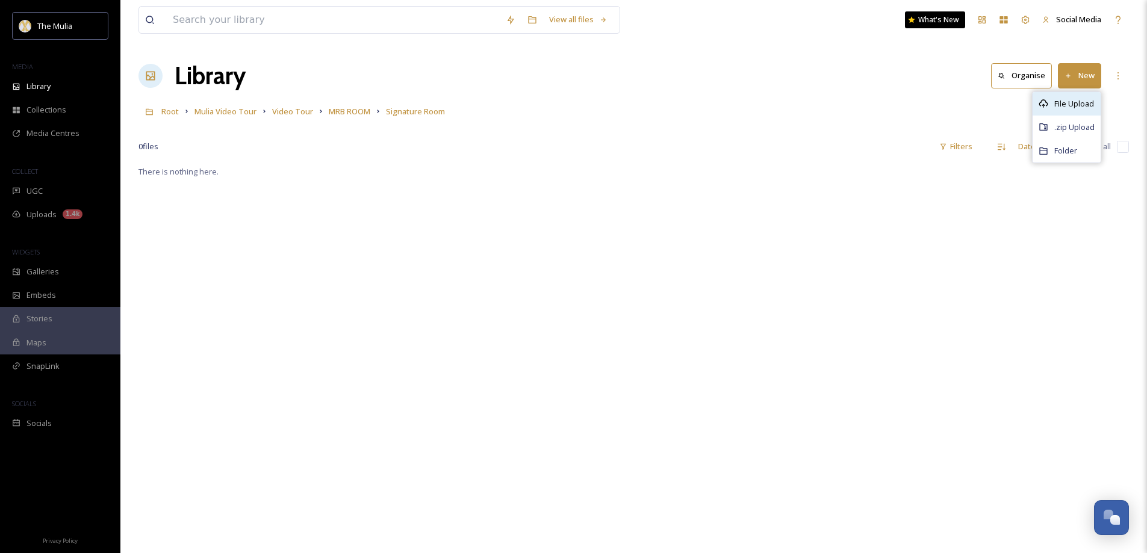
click at [1070, 107] on span "File Upload" at bounding box center [1074, 103] width 40 height 11
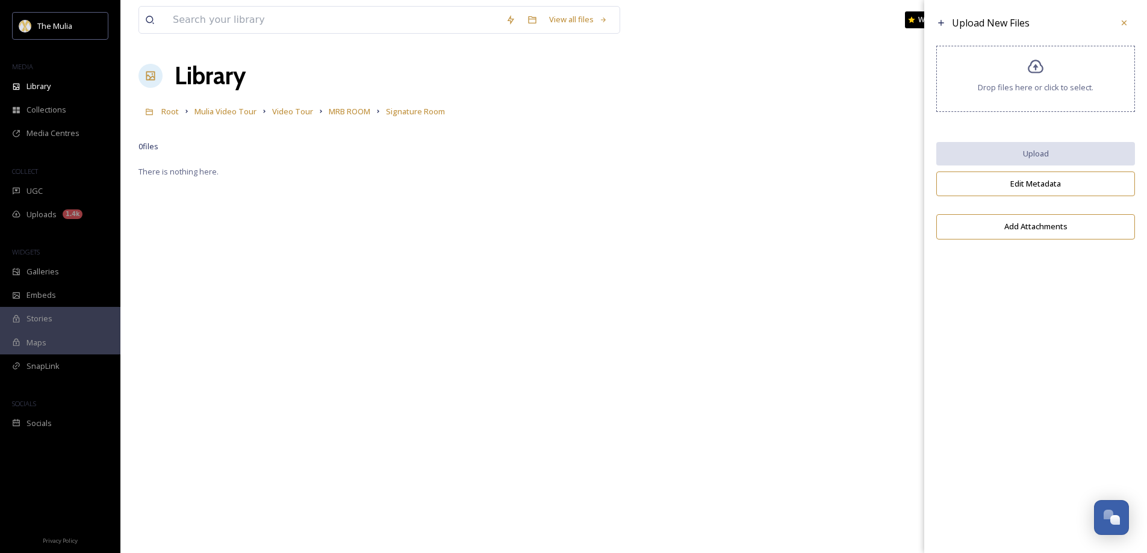
click at [1030, 81] on div "Drop files here or click to select." at bounding box center [1035, 79] width 199 height 66
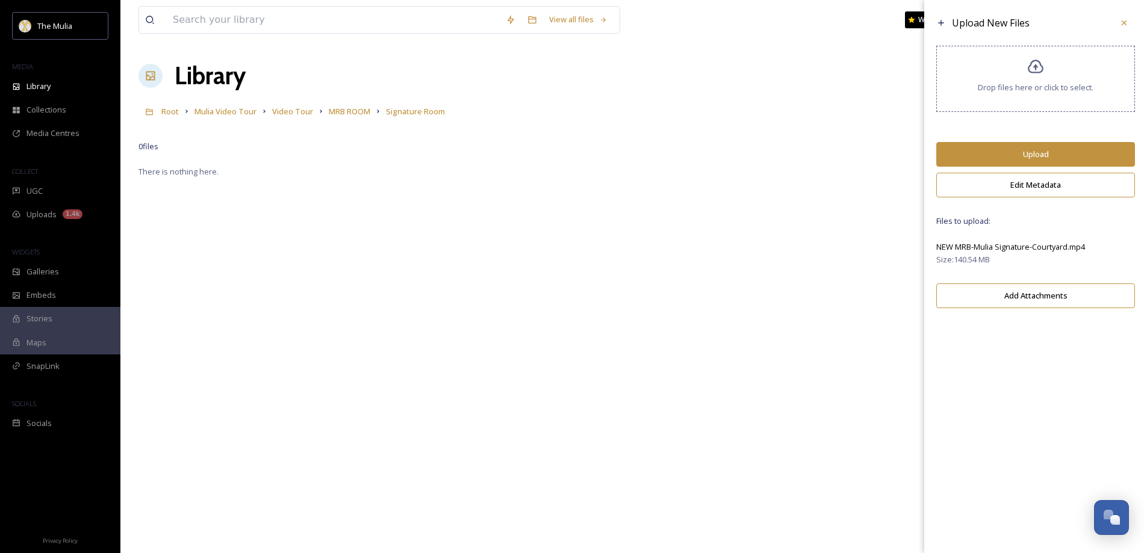
click at [1038, 155] on button "Upload" at bounding box center [1035, 154] width 199 height 25
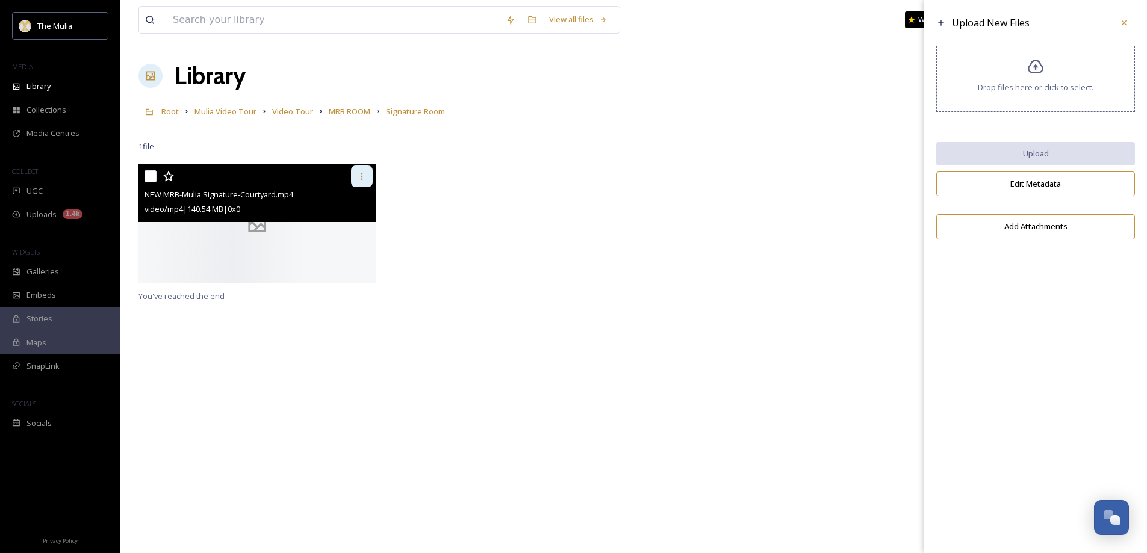
click at [363, 177] on icon at bounding box center [362, 177] width 10 height 10
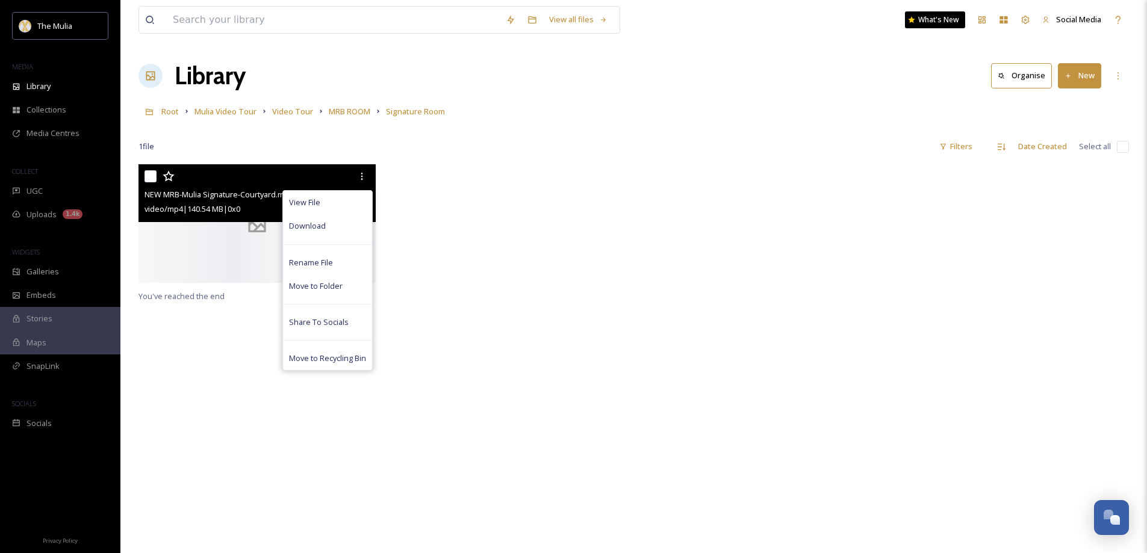
click at [653, 276] on div at bounding box center [758, 226] width 243 height 125
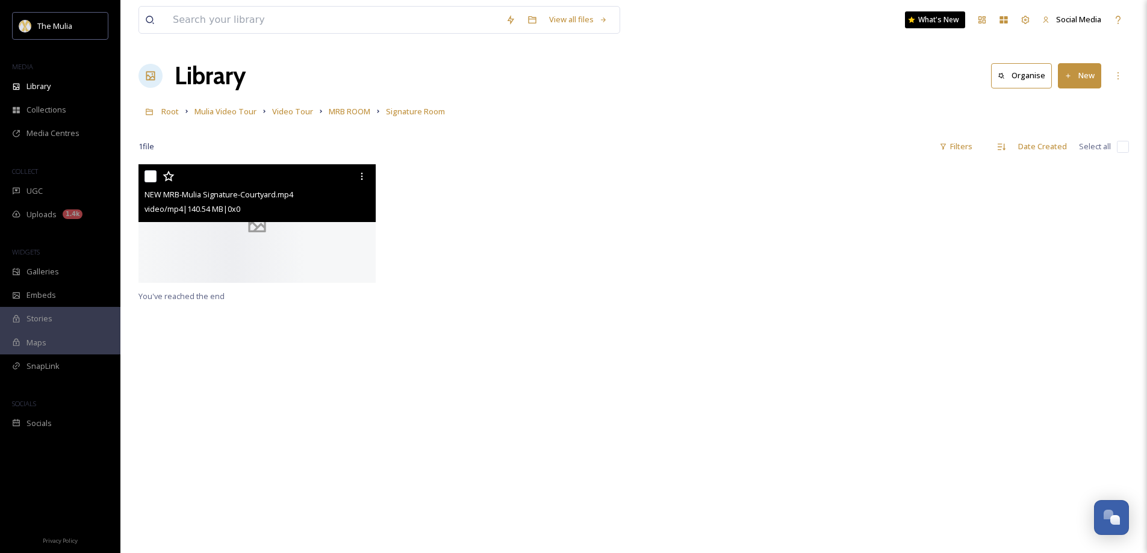
click at [271, 229] on icon at bounding box center [258, 223] width 48 height 23
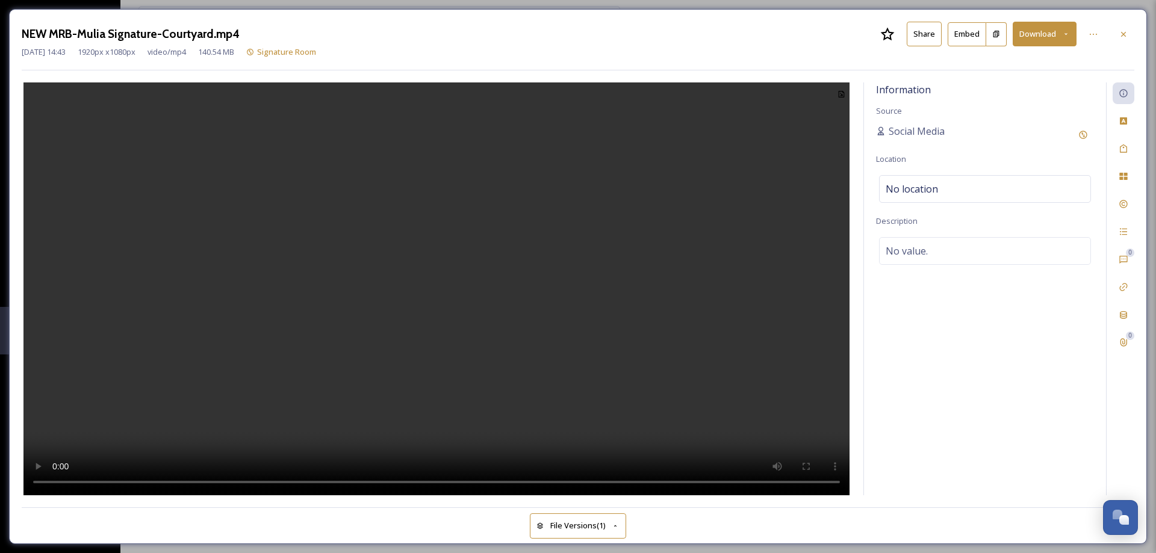
click at [924, 35] on button "Share" at bounding box center [924, 34] width 35 height 25
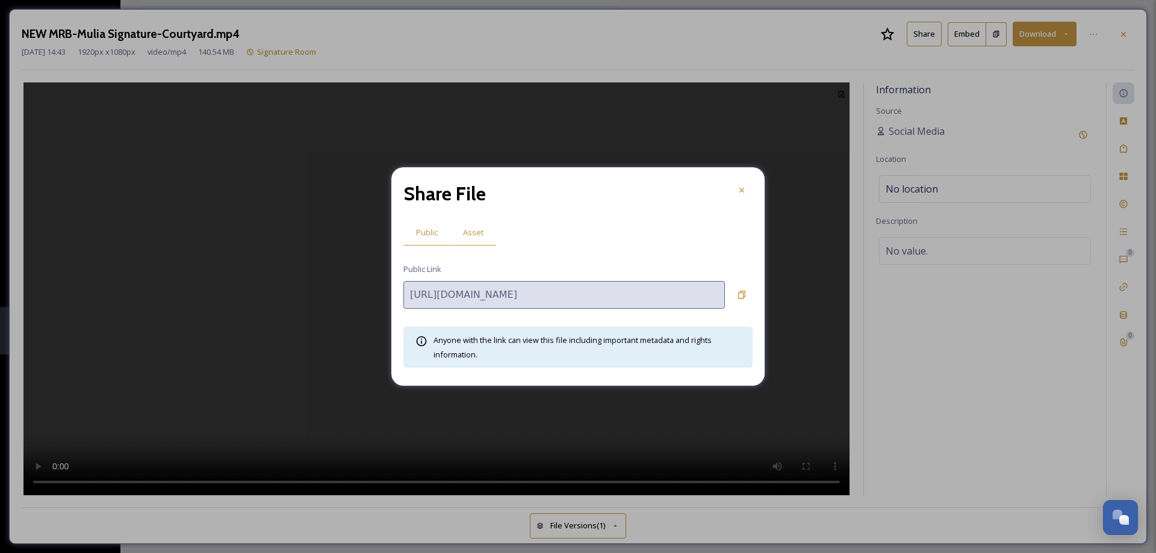
click at [465, 235] on span "Asset" at bounding box center [473, 232] width 20 height 11
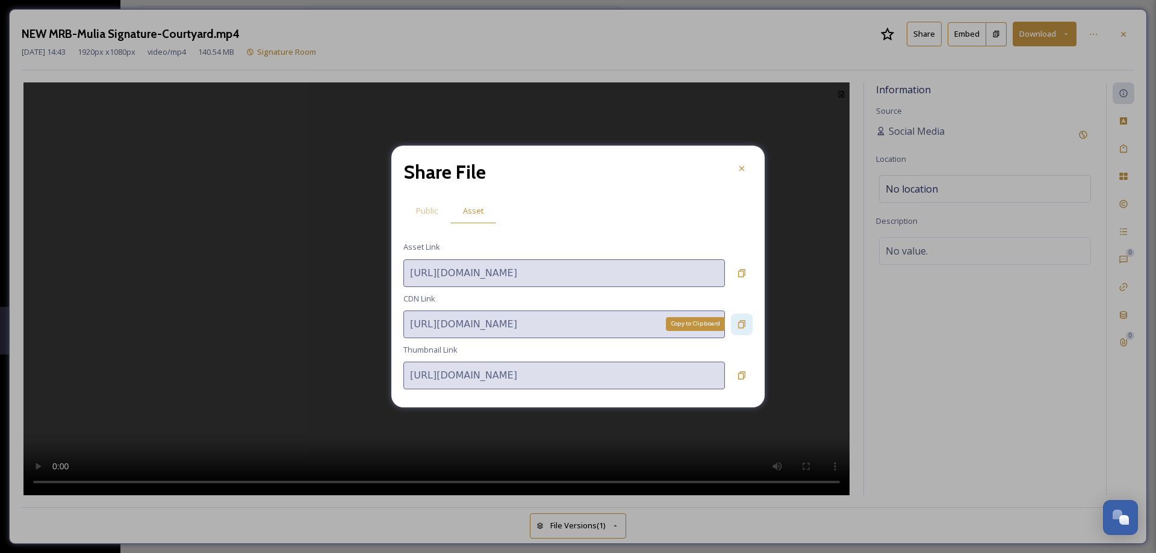
click at [744, 326] on icon at bounding box center [742, 325] width 10 height 10
